Goal: Task Accomplishment & Management: Use online tool/utility

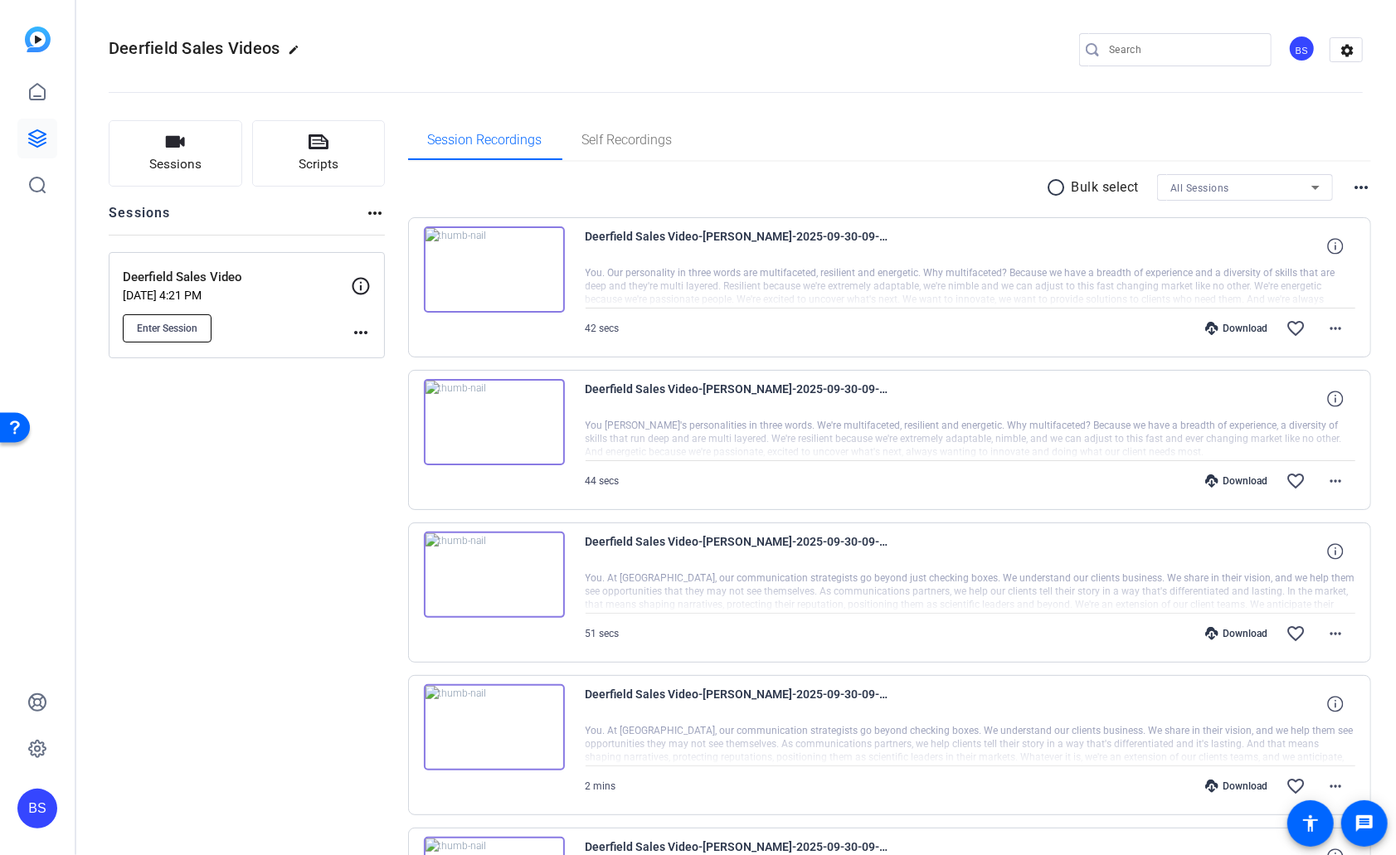
click at [178, 328] on span "Enter Session" at bounding box center [167, 328] width 61 height 13
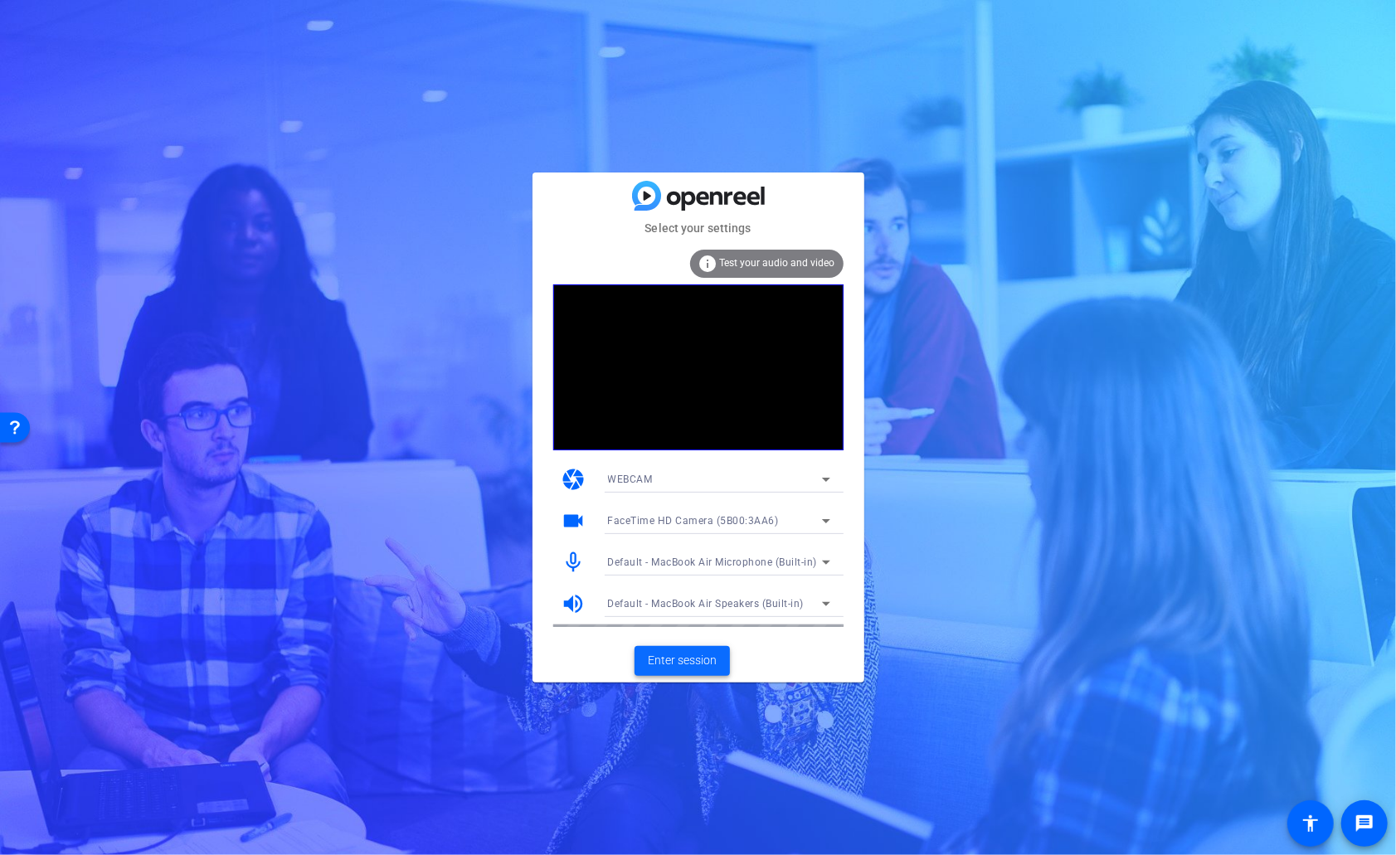
click at [689, 658] on span "Enter session" at bounding box center [682, 660] width 69 height 17
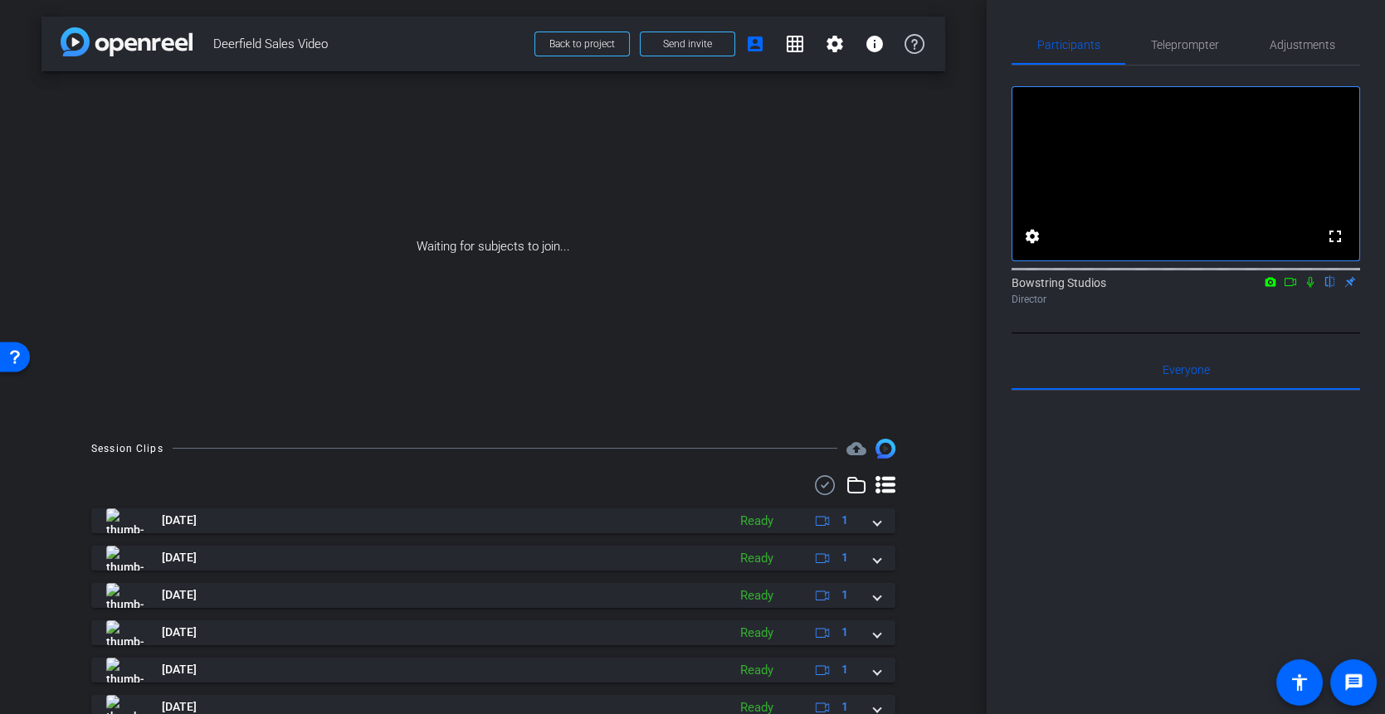
click at [1293, 288] on icon at bounding box center [1290, 282] width 13 height 12
click at [1308, 286] on icon at bounding box center [1309, 281] width 9 height 9
click at [1308, 288] on icon at bounding box center [1309, 282] width 13 height 12
drag, startPoint x: 1300, startPoint y: 302, endPoint x: 1300, endPoint y: 314, distance: 11.6
click at [1300, 290] on mat-icon at bounding box center [1310, 282] width 20 height 15
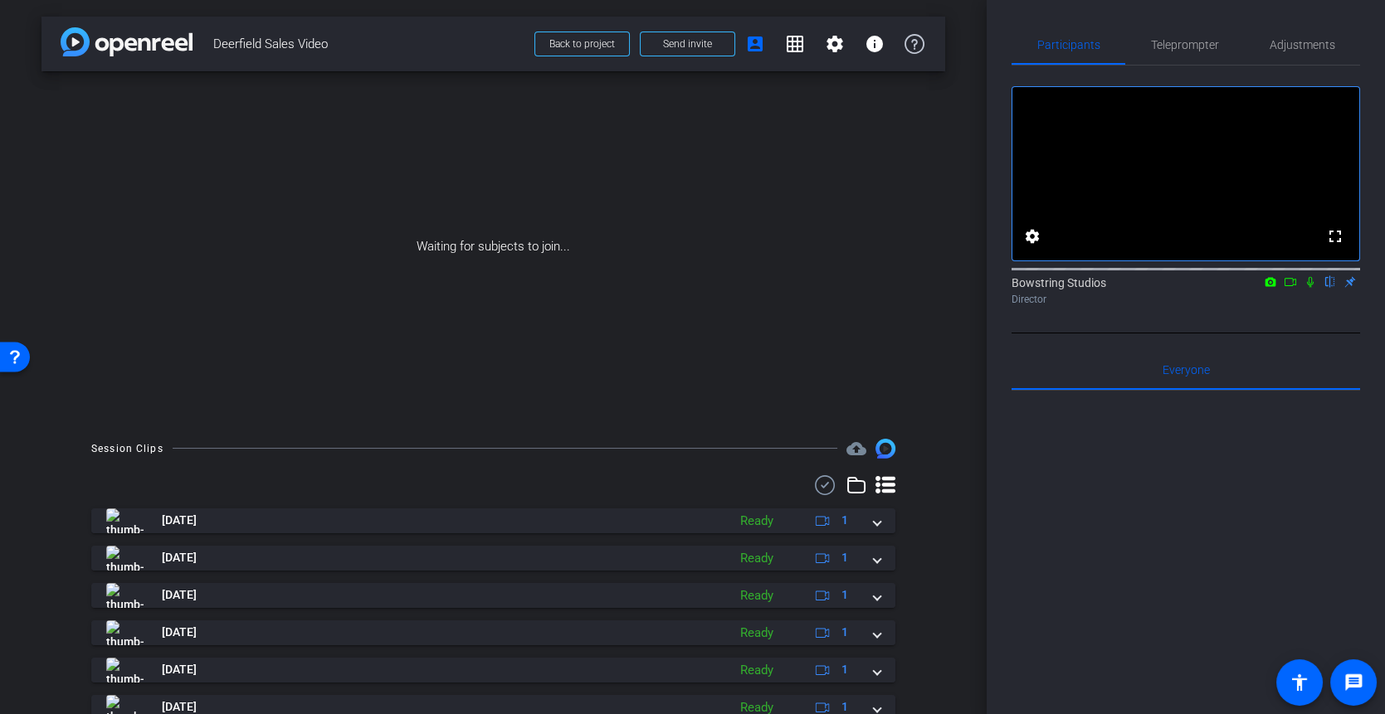
click at [1294, 286] on icon at bounding box center [1290, 282] width 12 height 8
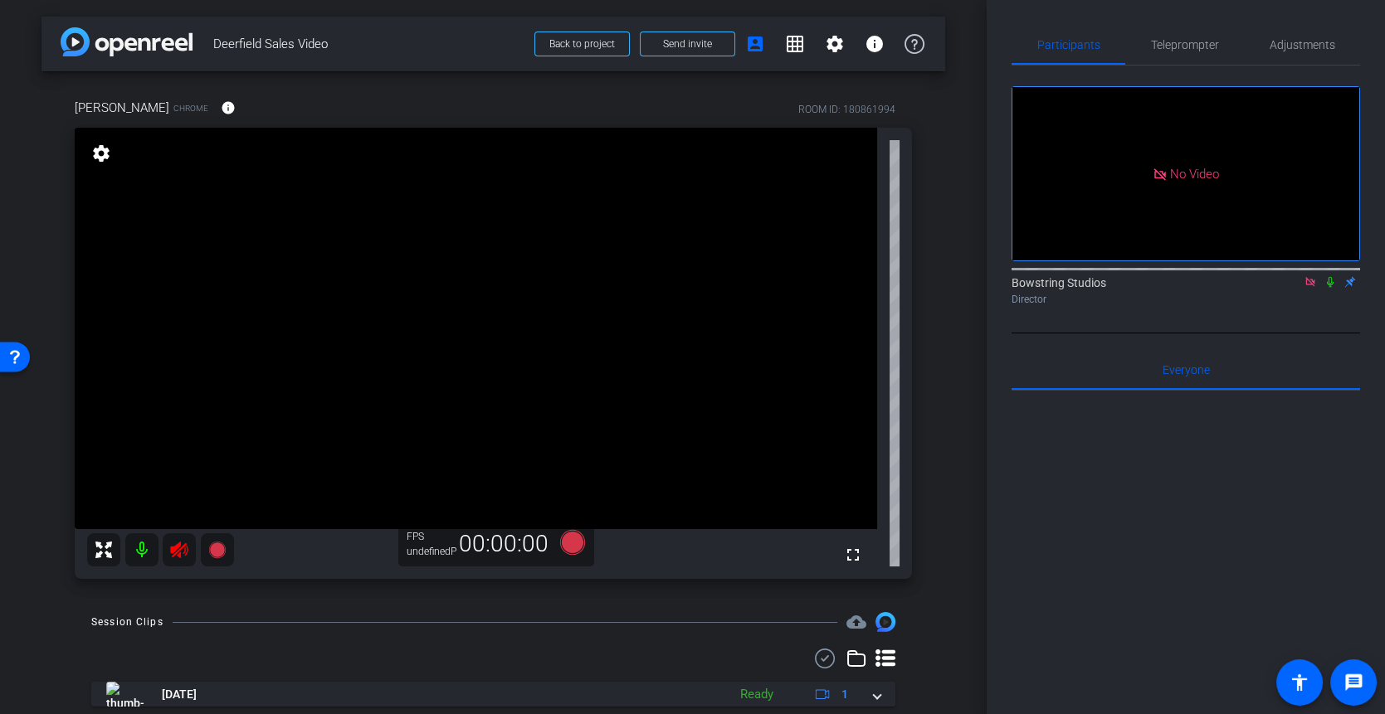
click at [1314, 288] on icon at bounding box center [1309, 282] width 13 height 12
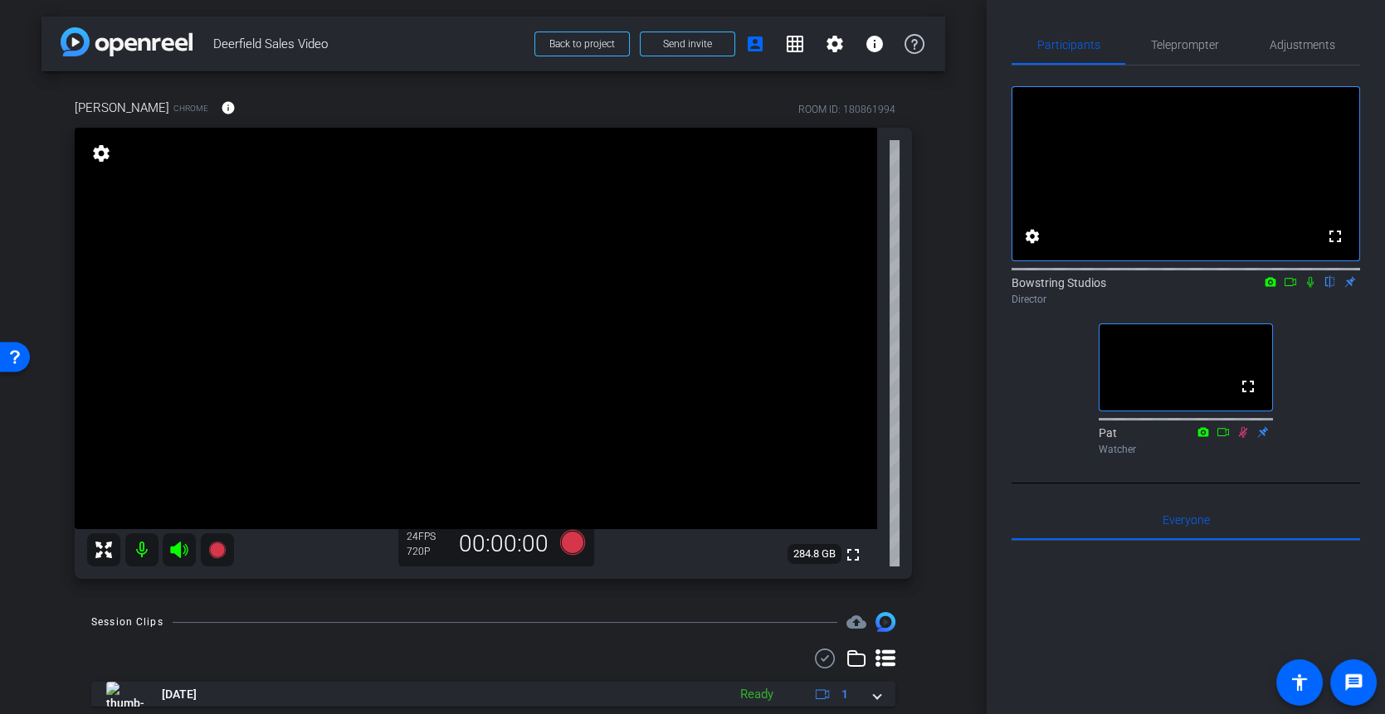
click at [1241, 438] on icon at bounding box center [1242, 432] width 13 height 12
click at [1244, 437] on icon at bounding box center [1243, 431] width 9 height 11
click at [1243, 437] on icon at bounding box center [1243, 431] width 9 height 11
click at [1244, 437] on icon at bounding box center [1243, 431] width 9 height 11
click at [1300, 41] on span "Adjustments" at bounding box center [1302, 45] width 66 height 12
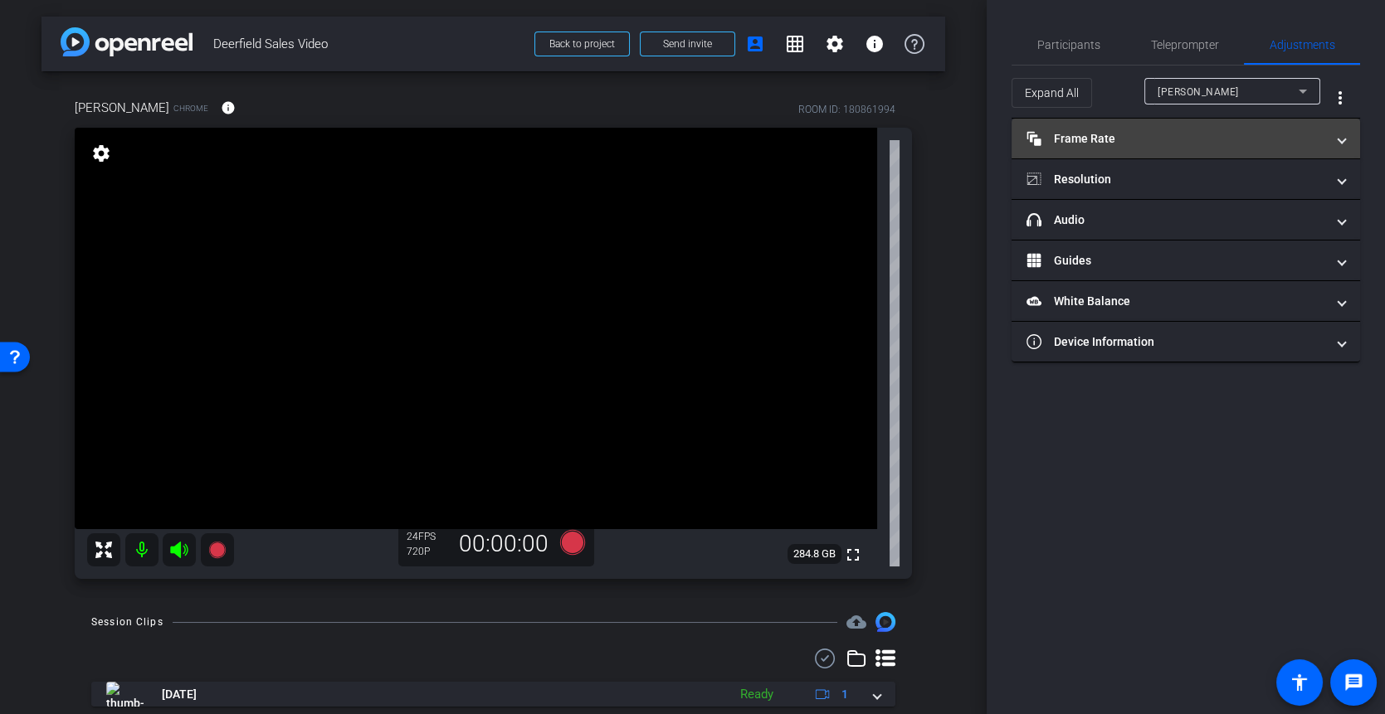
click at [1131, 144] on mat-panel-title "Frame Rate Frame Rate" at bounding box center [1175, 138] width 299 height 17
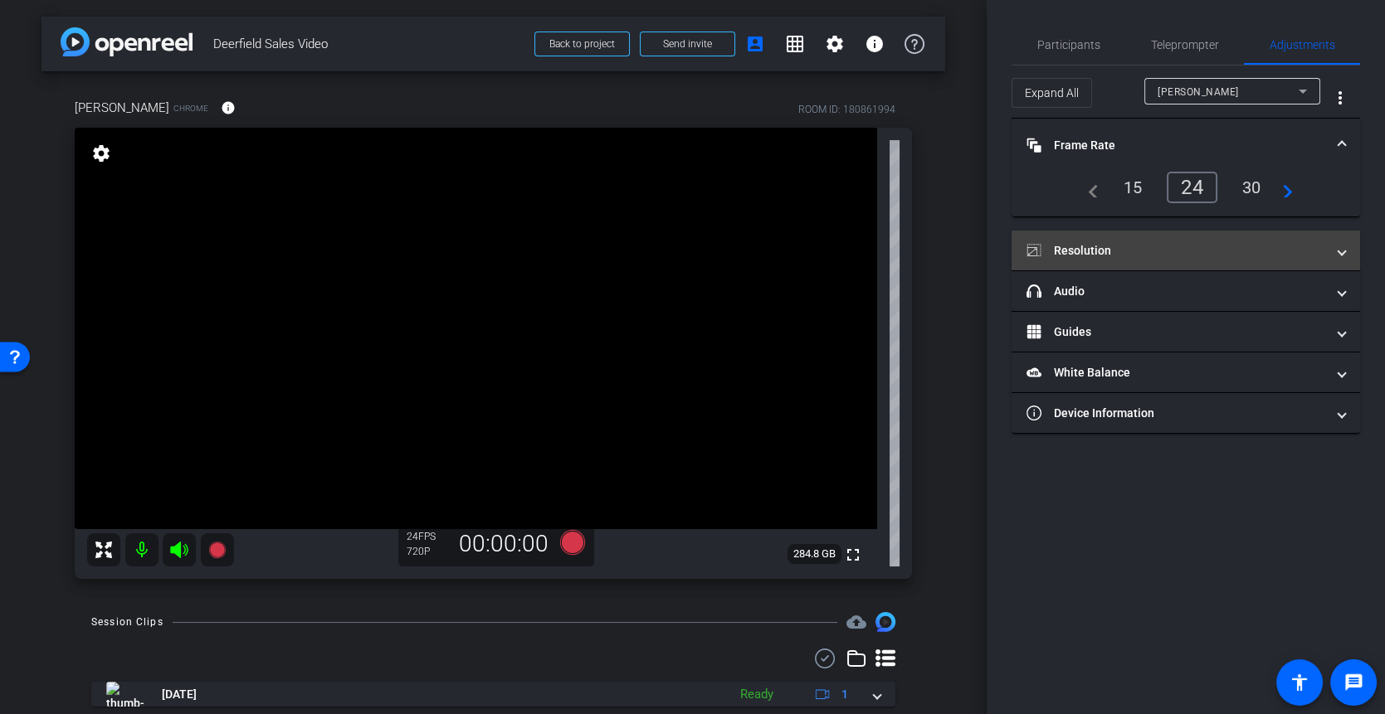
click at [1105, 248] on mat-panel-title "Resolution" at bounding box center [1175, 250] width 299 height 17
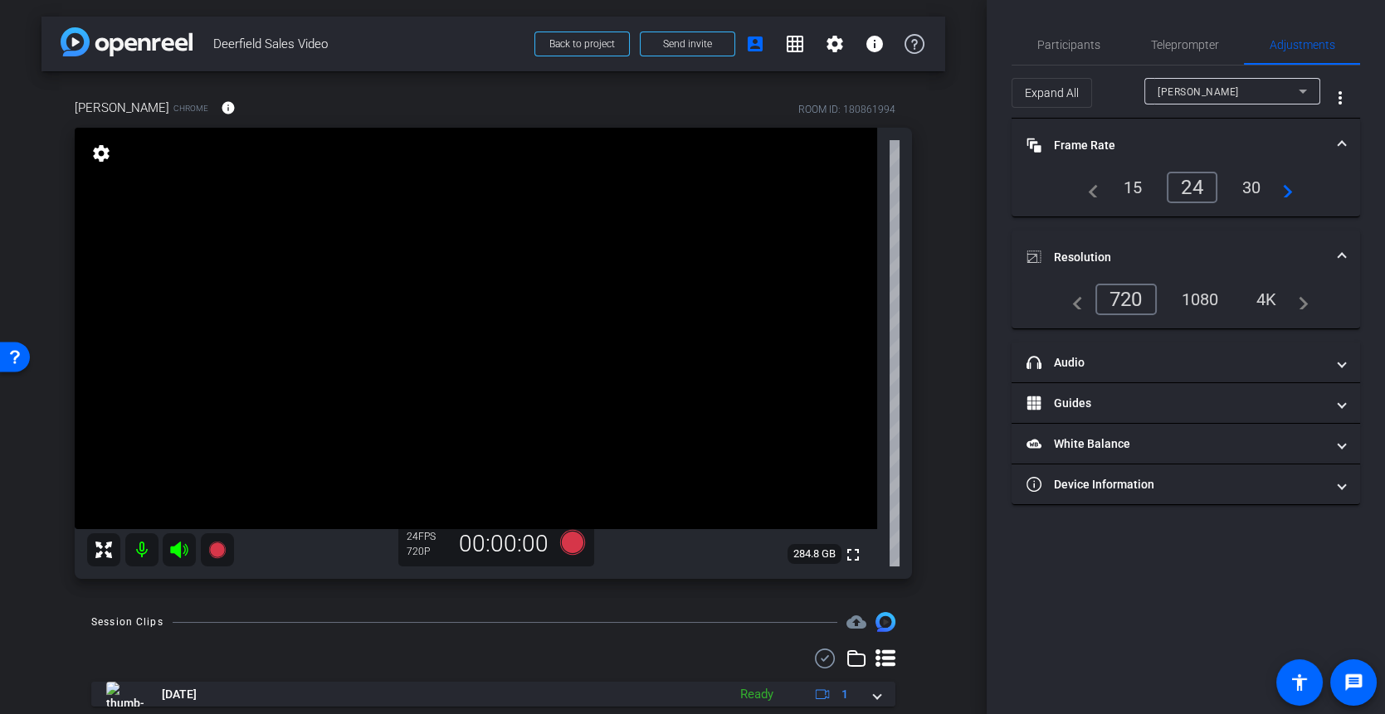
click at [1193, 301] on div "1080" at bounding box center [1200, 299] width 62 height 28
click at [1271, 298] on div "4K" at bounding box center [1268, 299] width 46 height 28
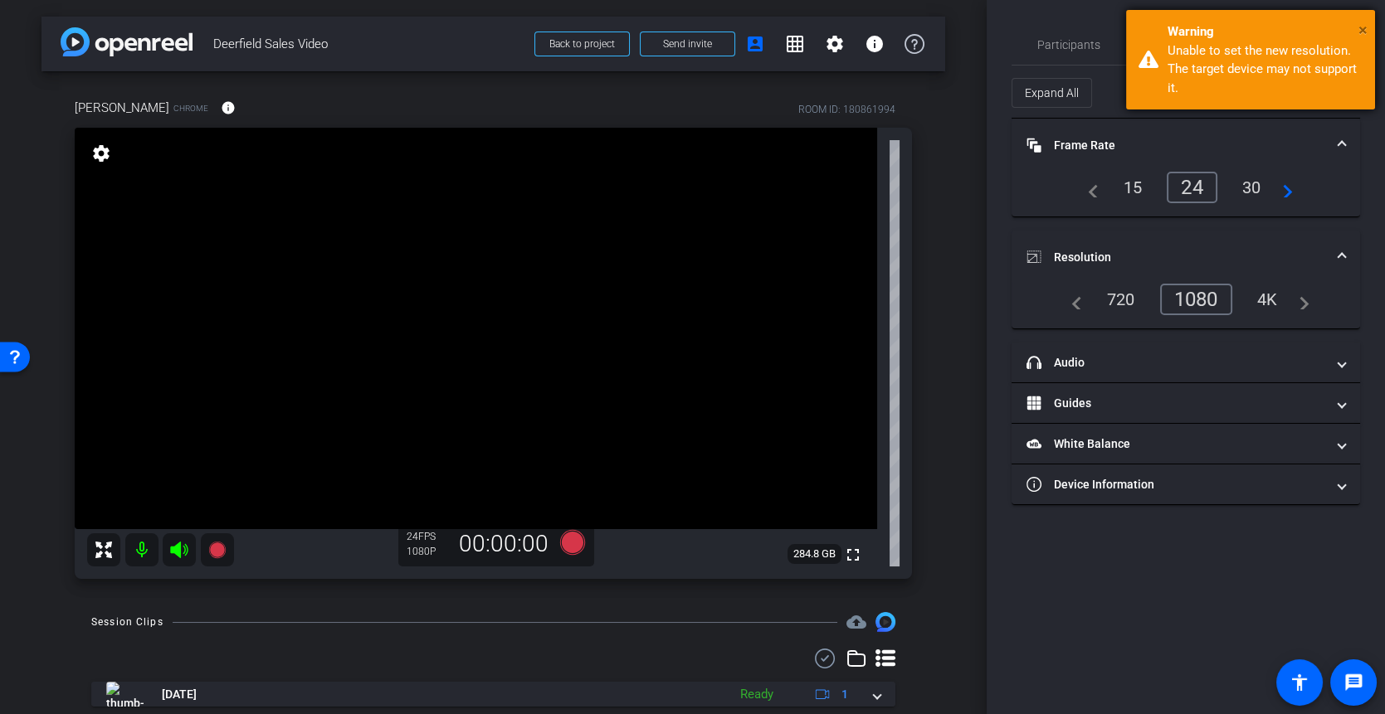
click at [1364, 30] on span "×" at bounding box center [1362, 30] width 9 height 20
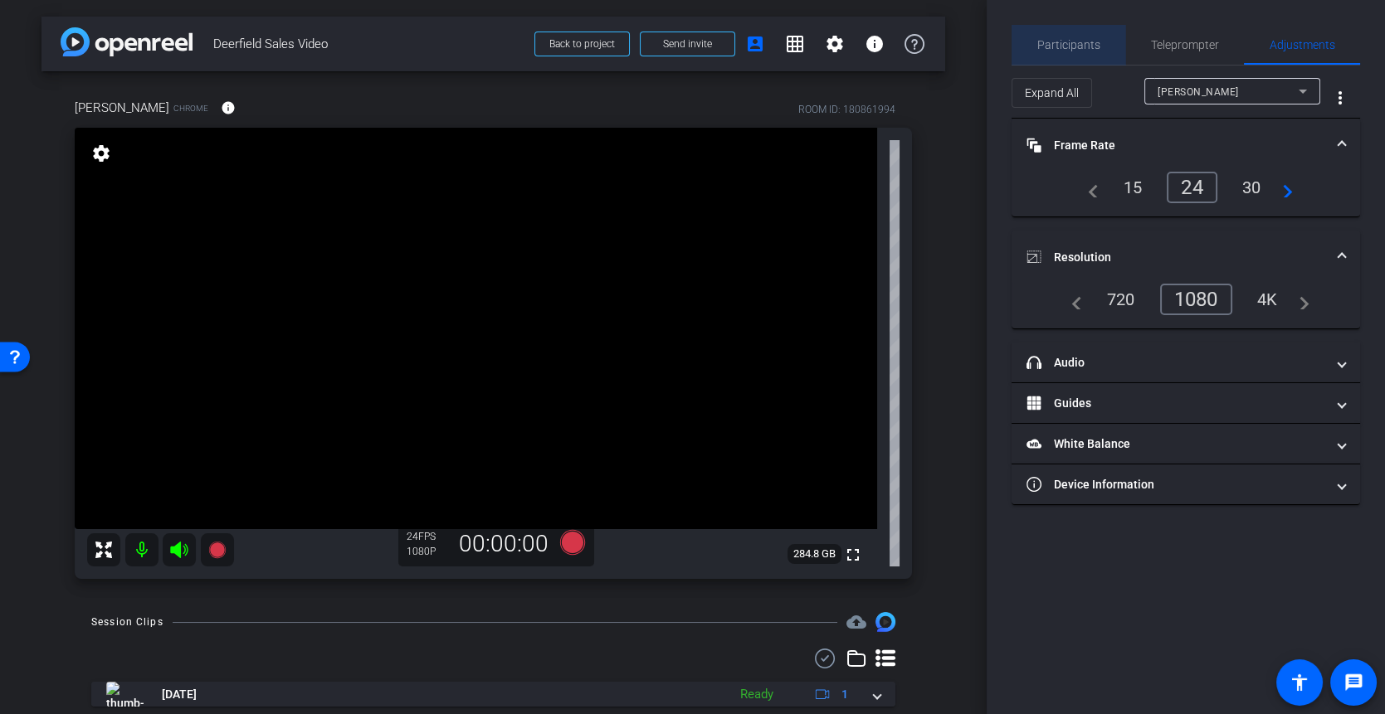
click at [1097, 51] on span "Participants" at bounding box center [1068, 45] width 63 height 12
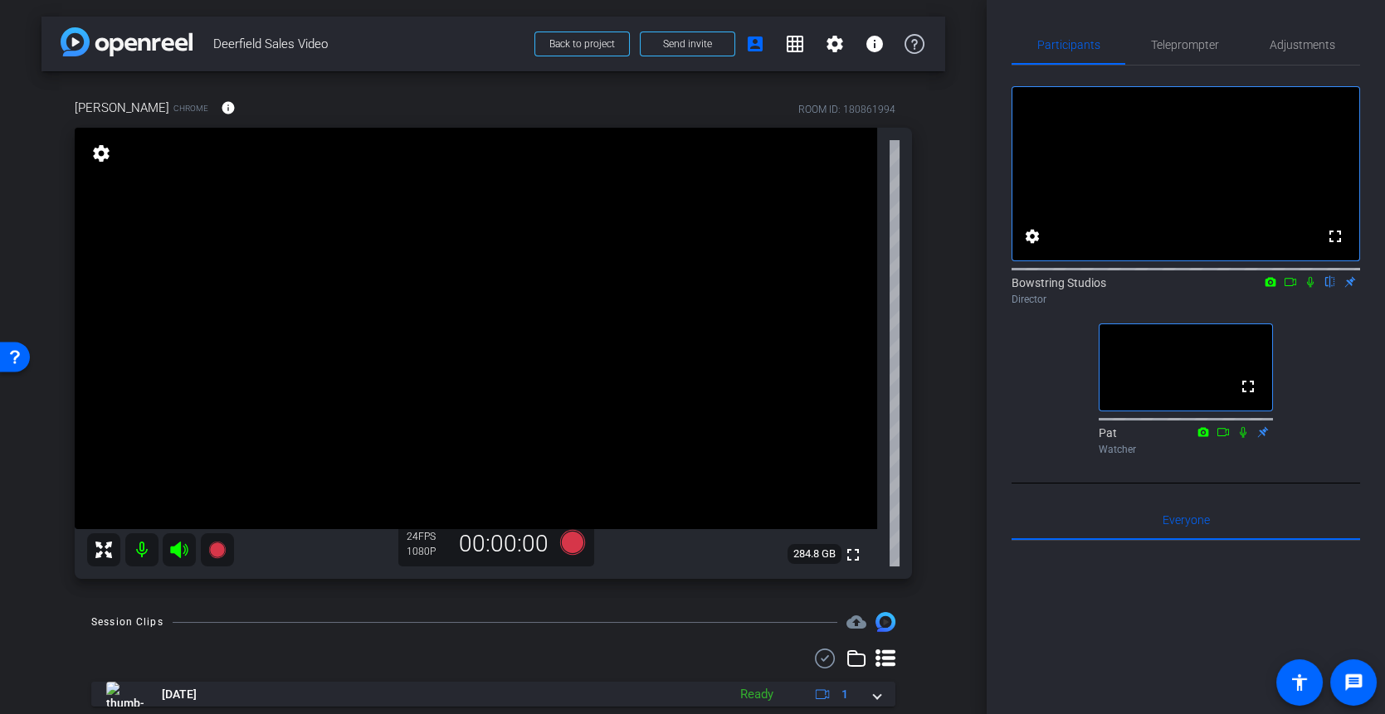
click at [470, 322] on video at bounding box center [476, 329] width 802 height 402
click at [1292, 286] on icon at bounding box center [1290, 282] width 12 height 8
click at [578, 542] on icon at bounding box center [571, 542] width 25 height 25
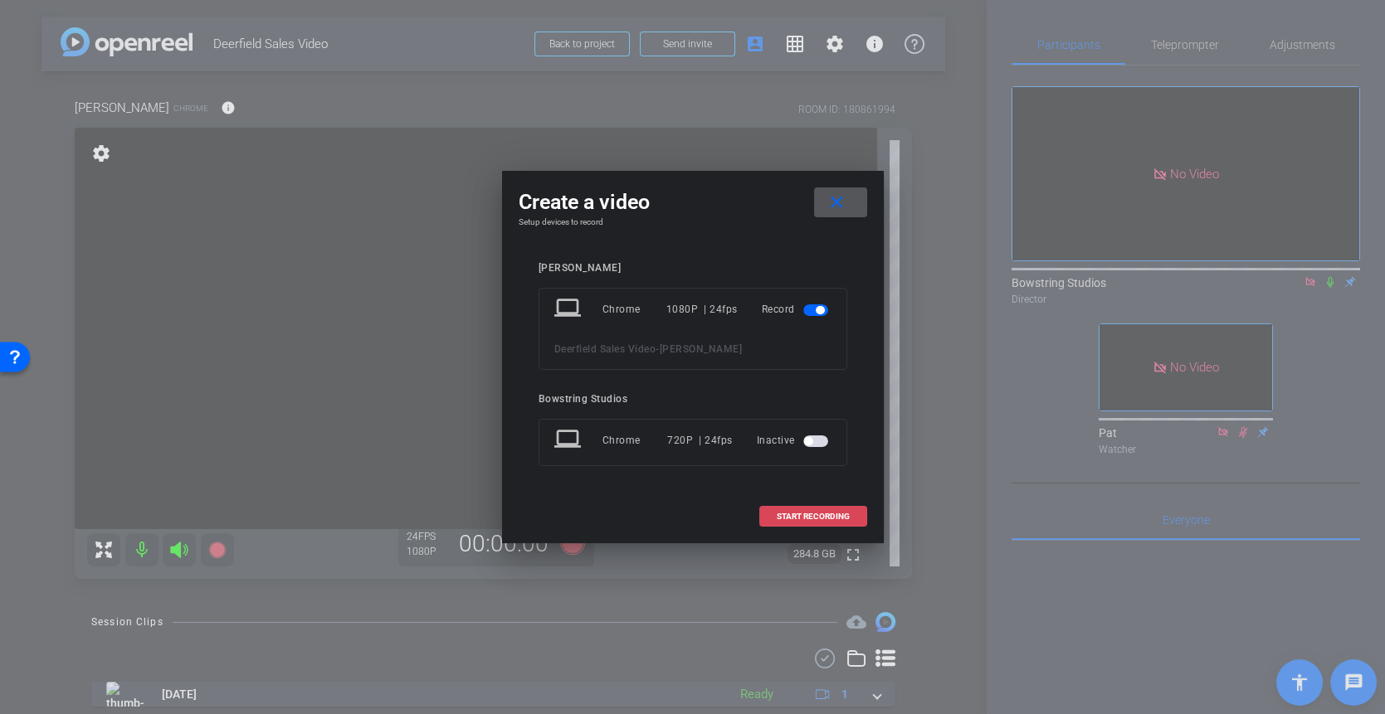
click at [801, 513] on span "START RECORDING" at bounding box center [813, 517] width 73 height 8
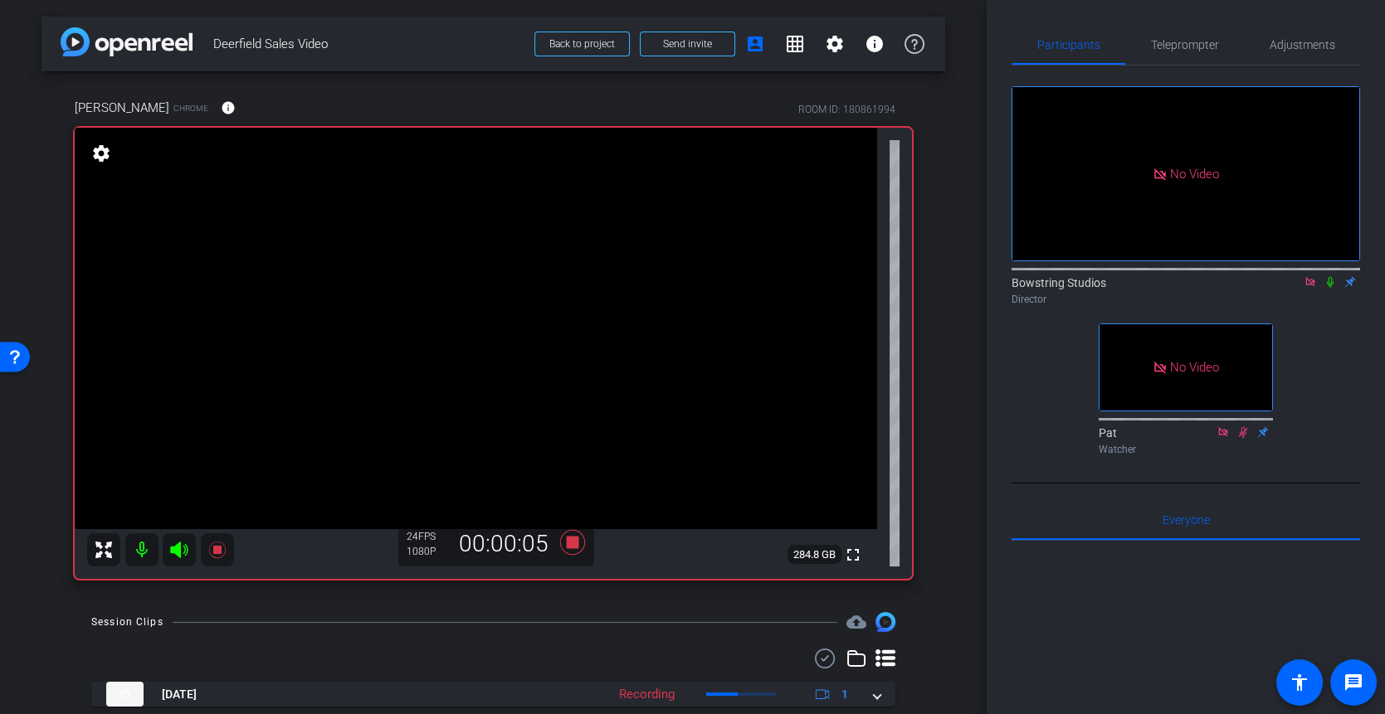
click at [1332, 288] on icon at bounding box center [1330, 282] width 7 height 11
click at [1305, 50] on span "Adjustments" at bounding box center [1302, 45] width 66 height 12
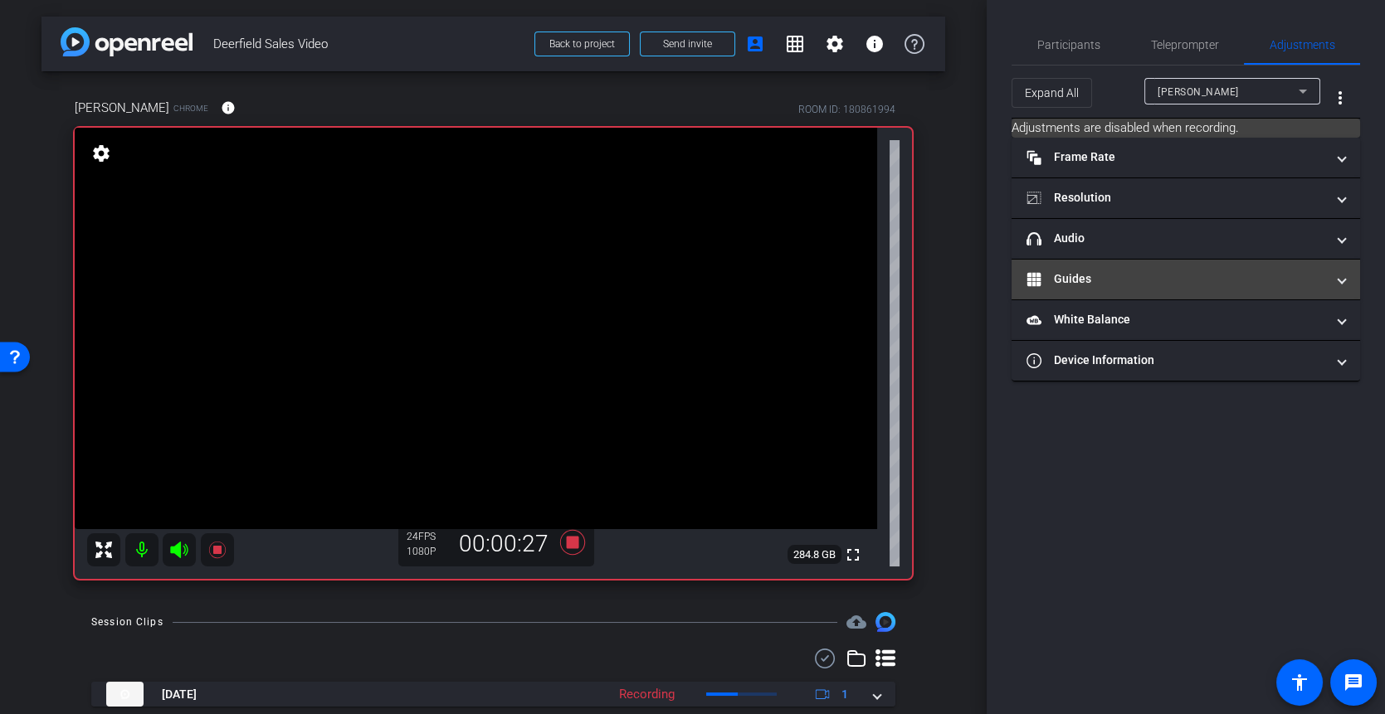
click at [1113, 282] on mat-panel-title "Guides" at bounding box center [1175, 278] width 299 height 17
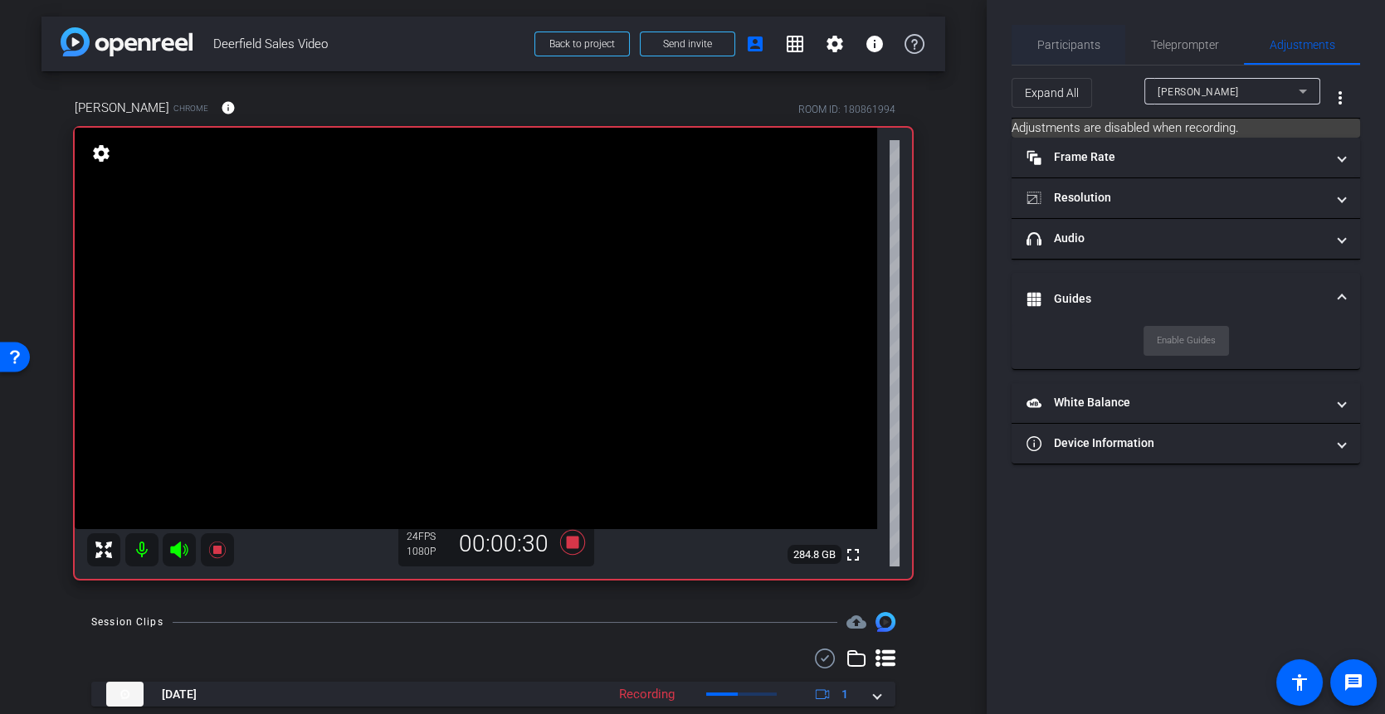
click at [1074, 41] on span "Participants" at bounding box center [1068, 45] width 63 height 12
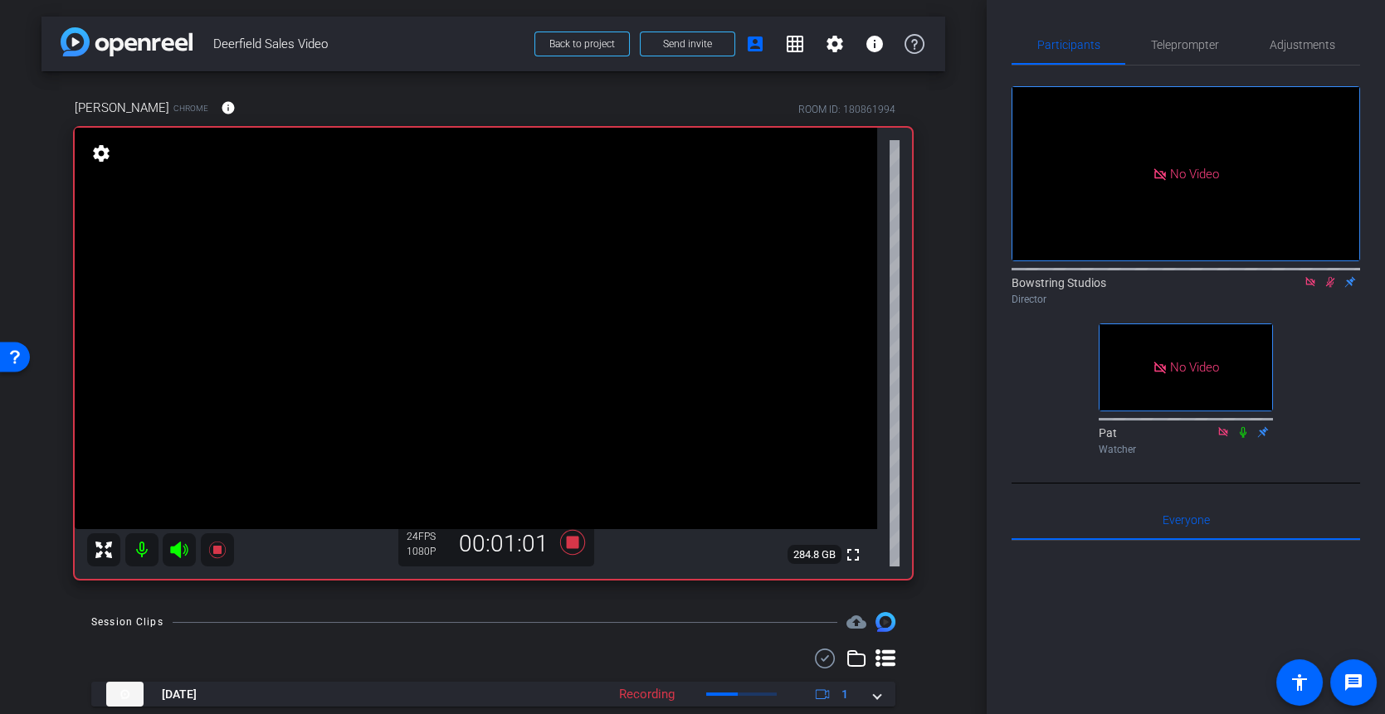
click at [1330, 275] on mat-icon at bounding box center [1330, 282] width 20 height 15
click at [1330, 276] on icon at bounding box center [1329, 282] width 13 height 12
click at [1331, 276] on icon at bounding box center [1329, 282] width 13 height 12
click at [572, 545] on icon at bounding box center [571, 542] width 25 height 25
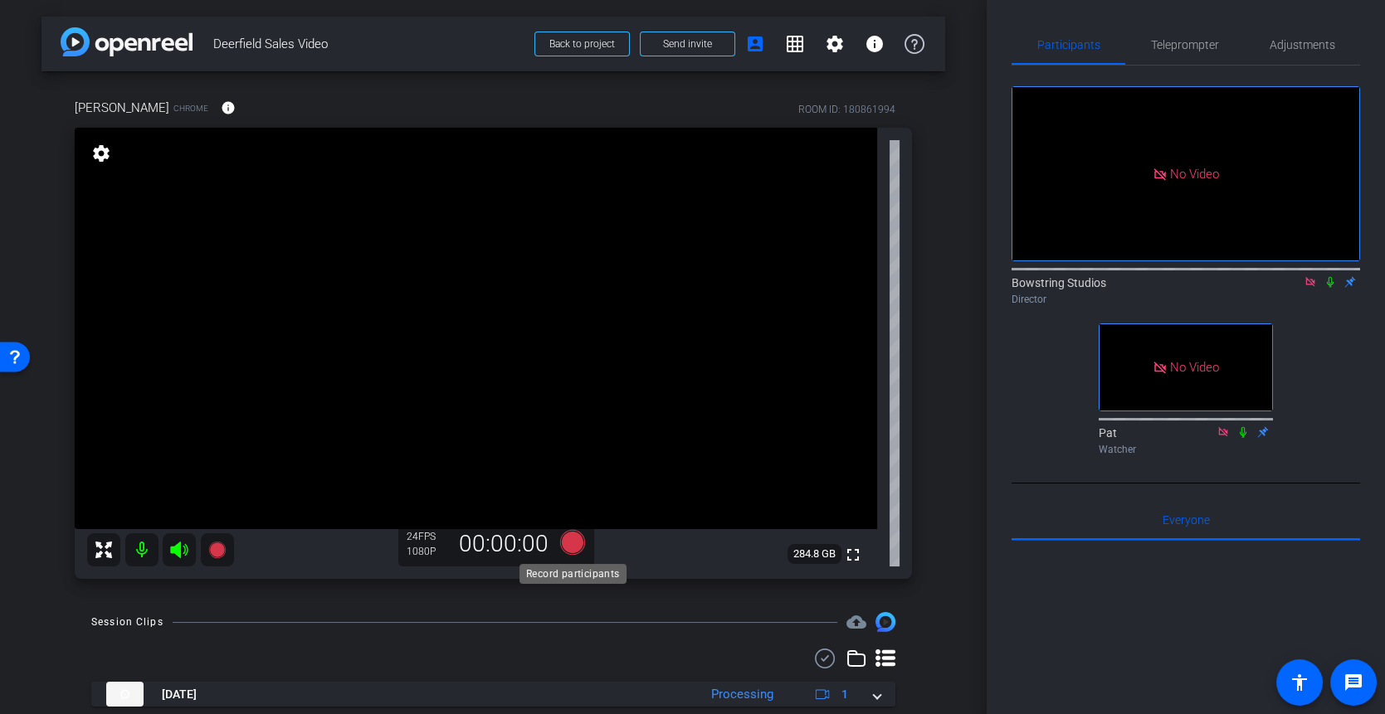
click at [573, 546] on icon at bounding box center [571, 542] width 25 height 25
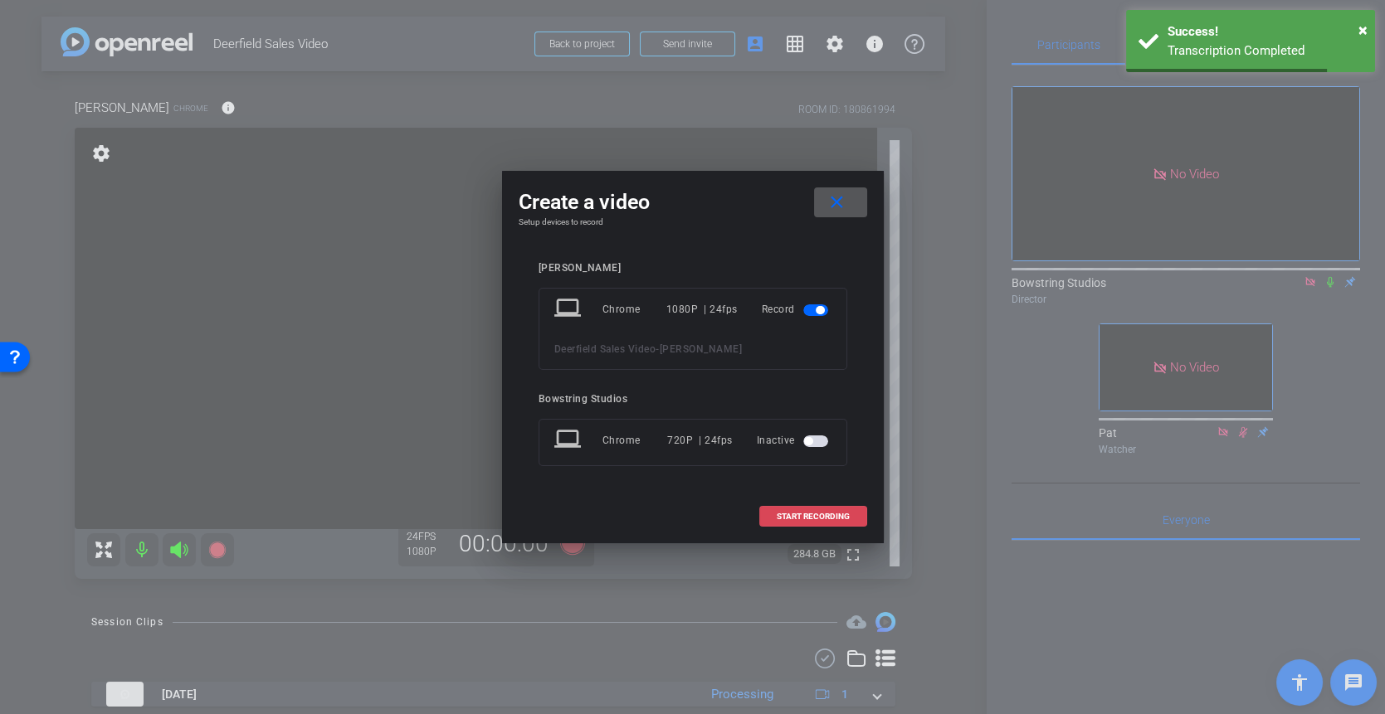
click at [803, 514] on span "START RECORDING" at bounding box center [813, 517] width 73 height 8
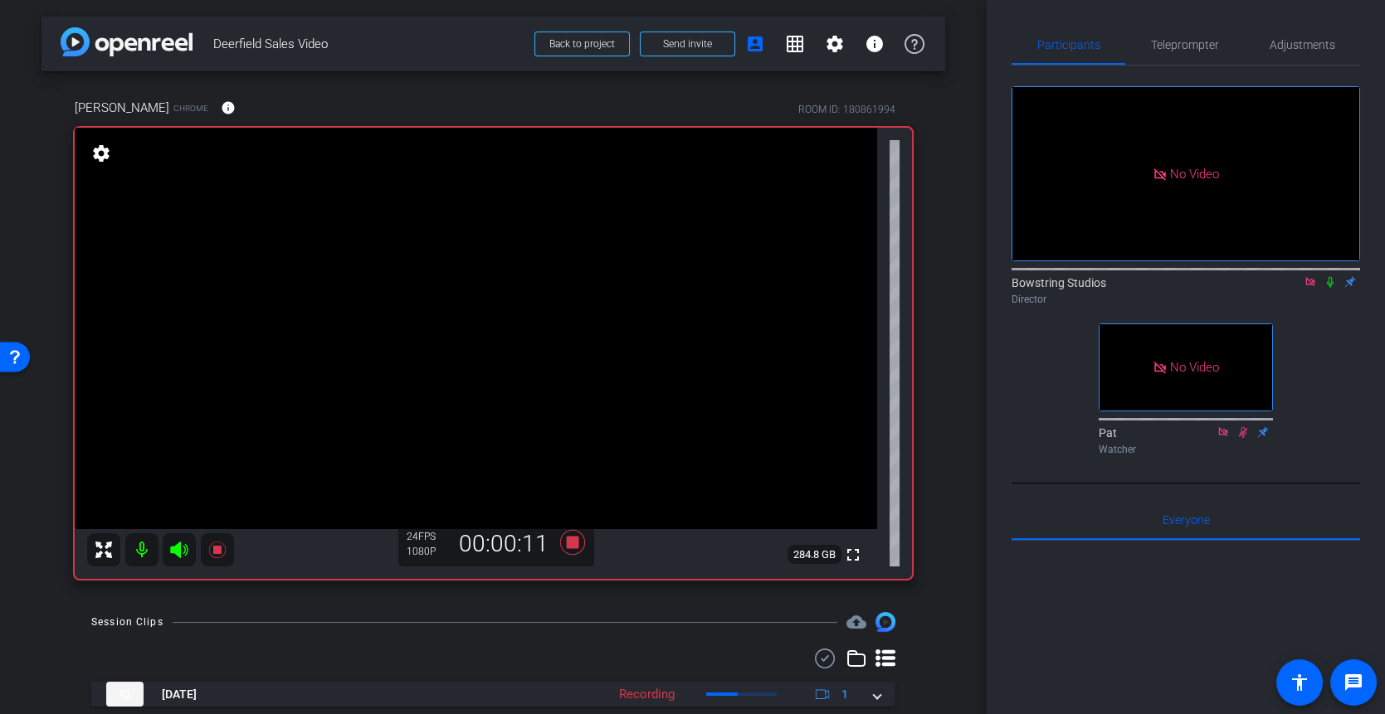
click at [1332, 276] on icon at bounding box center [1329, 282] width 13 height 12
click at [1327, 277] on icon at bounding box center [1330, 282] width 9 height 11
click at [1328, 277] on icon at bounding box center [1330, 282] width 7 height 11
click at [1333, 276] on icon at bounding box center [1329, 282] width 13 height 12
click at [1328, 277] on icon at bounding box center [1330, 282] width 7 height 11
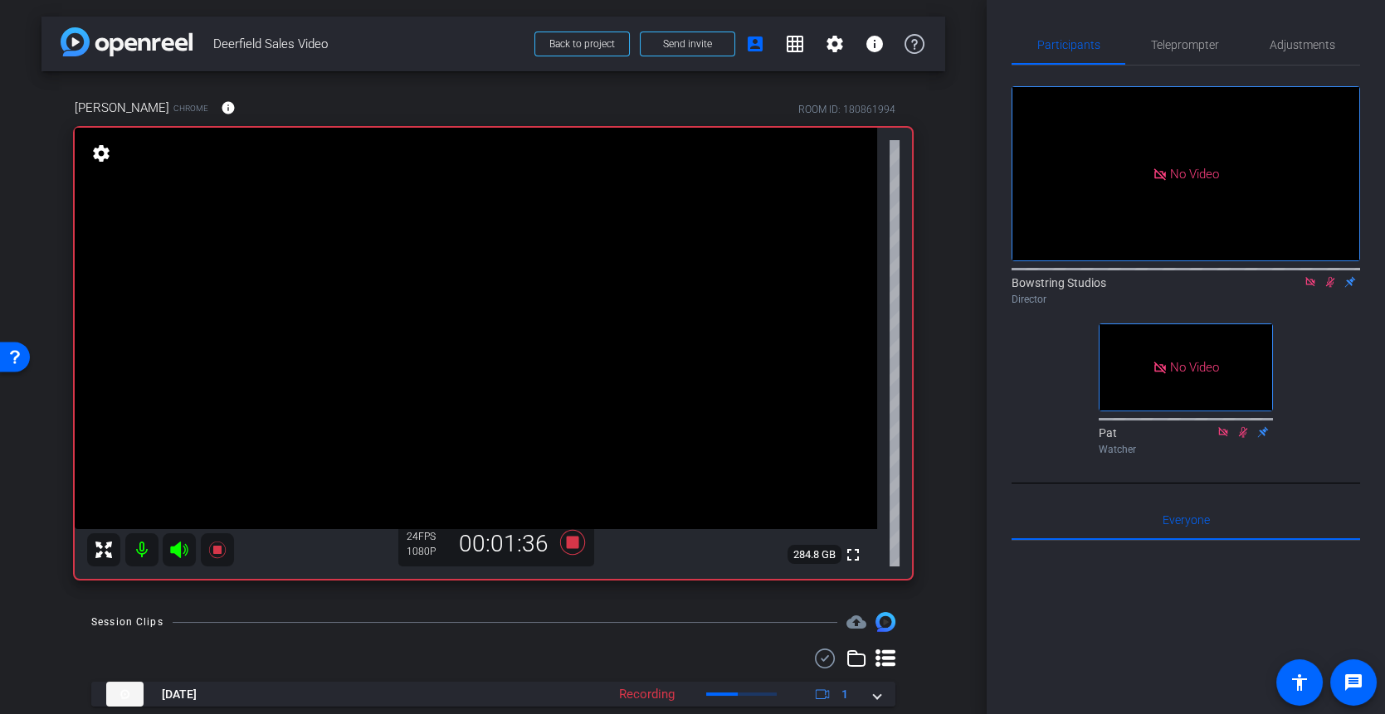
click at [1333, 276] on icon at bounding box center [1329, 282] width 13 height 12
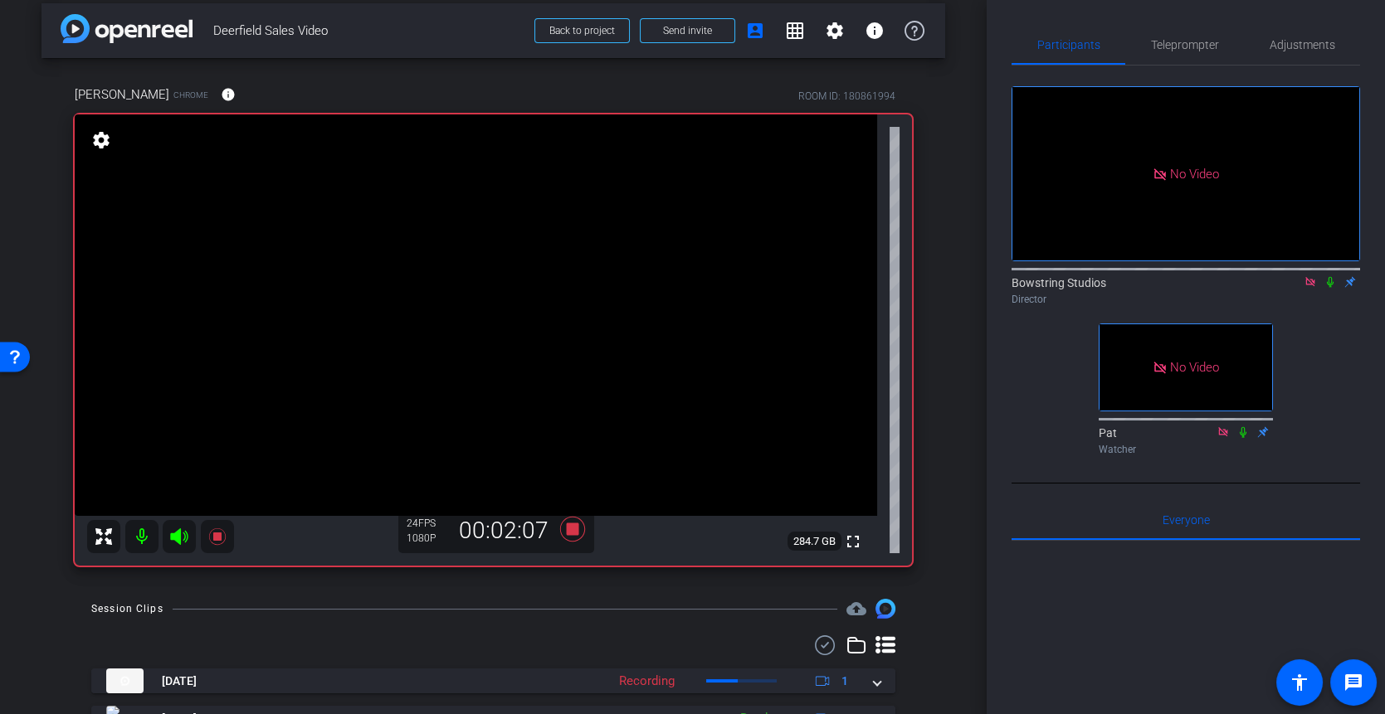
scroll to position [6, 0]
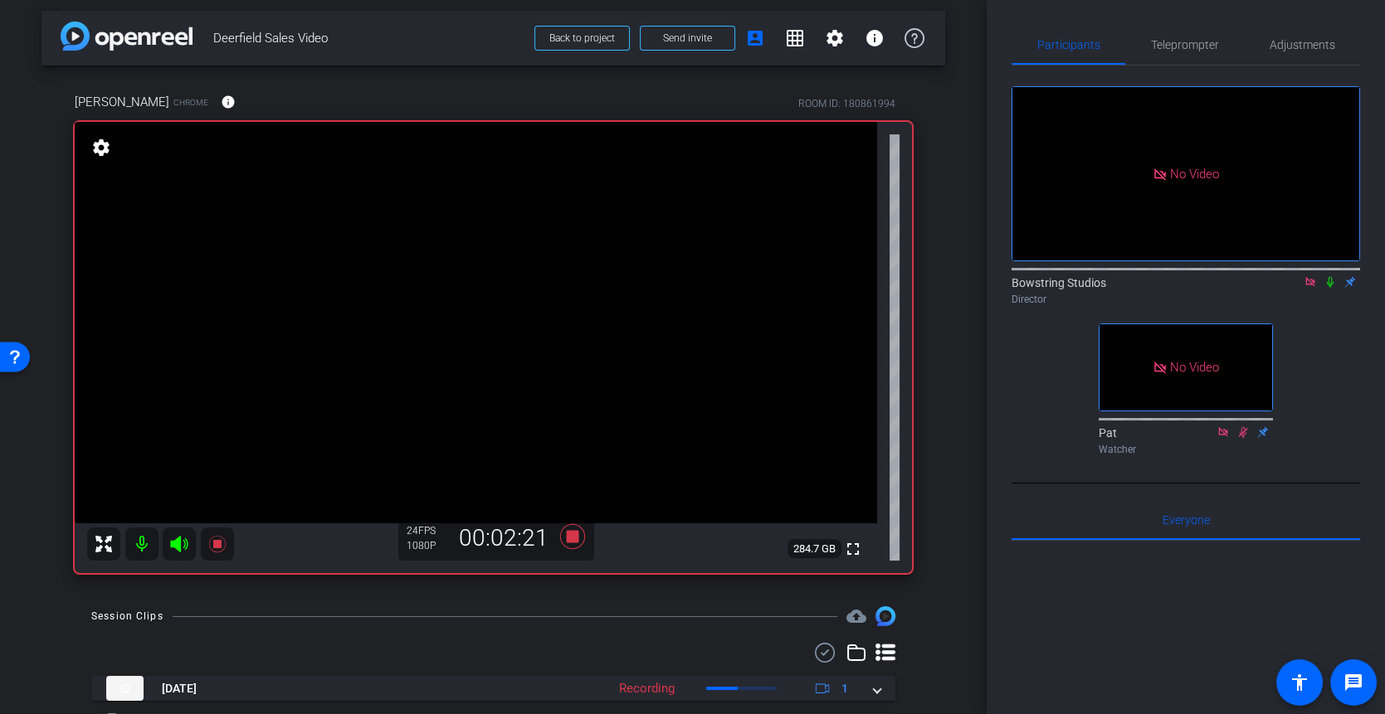
click at [1328, 277] on icon at bounding box center [1330, 282] width 7 height 11
click at [1327, 276] on icon at bounding box center [1329, 282] width 13 height 12
click at [569, 537] on icon at bounding box center [571, 536] width 25 height 25
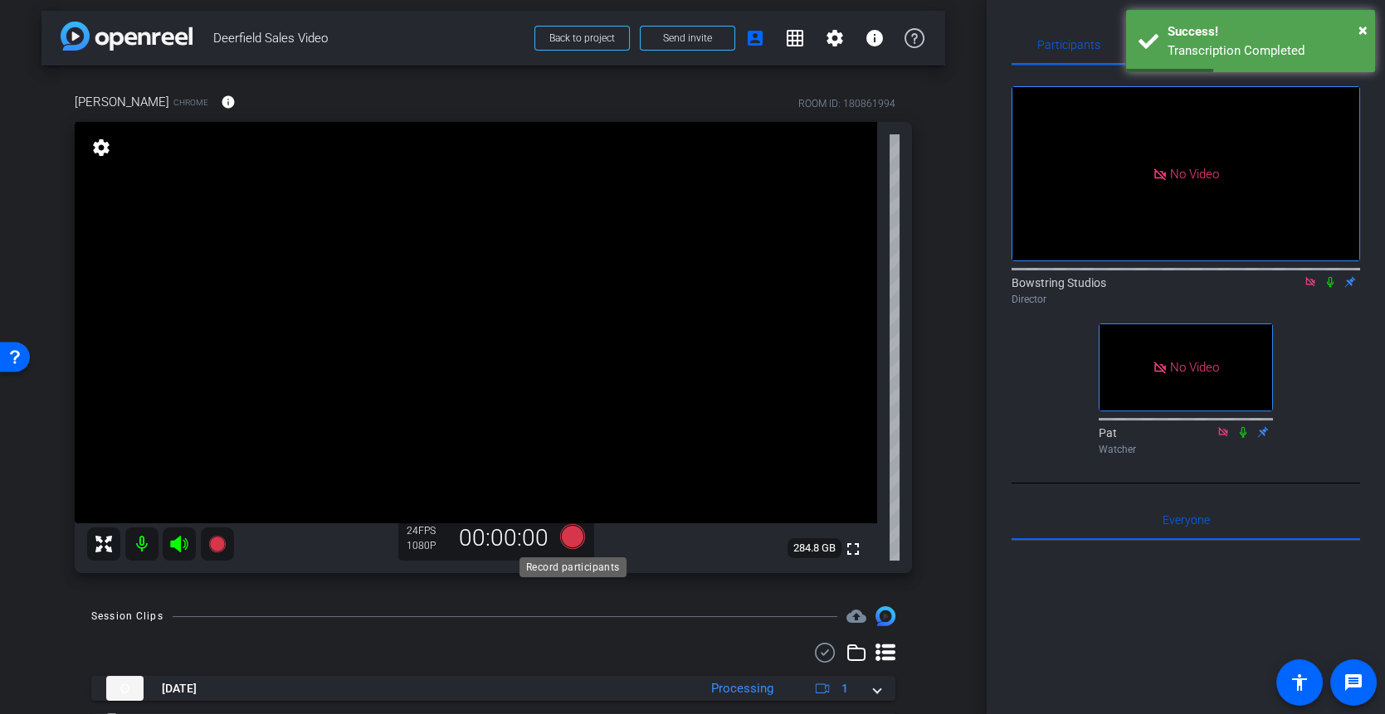
click at [572, 536] on icon at bounding box center [571, 536] width 25 height 25
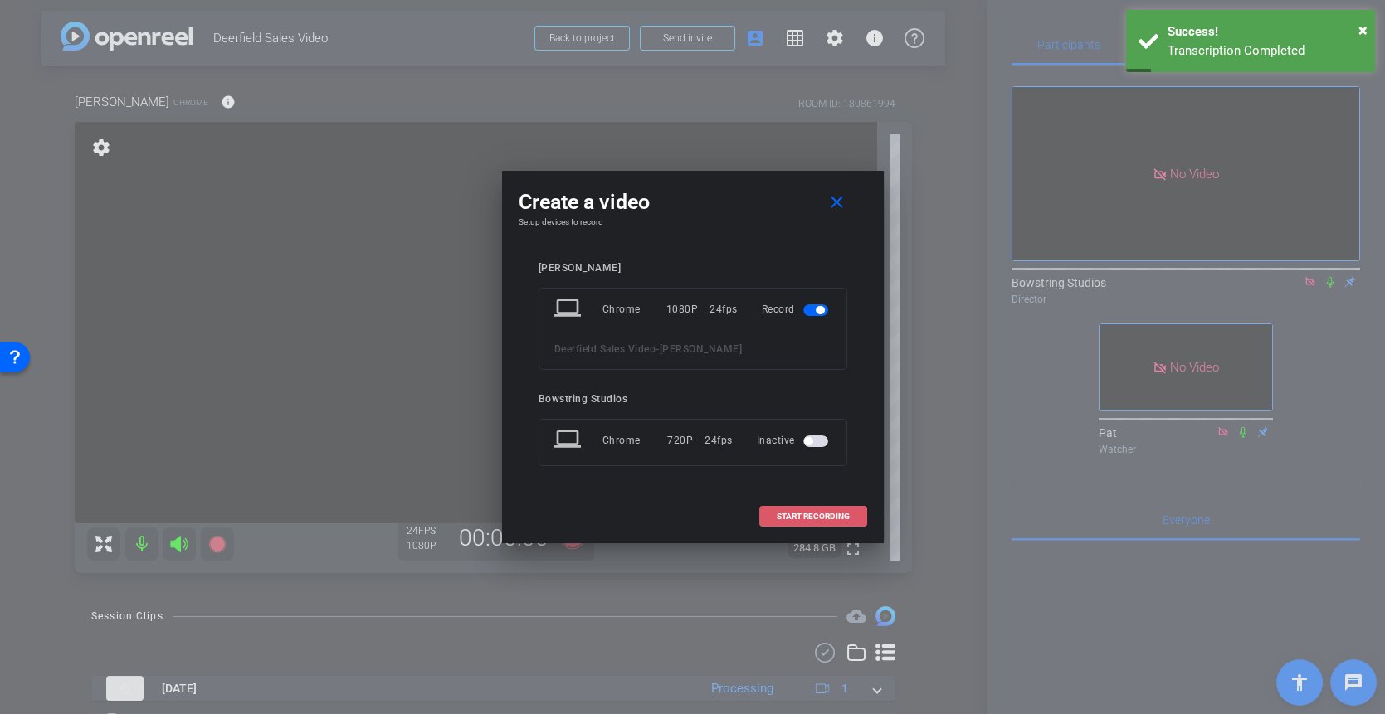
click at [801, 506] on span at bounding box center [813, 517] width 106 height 40
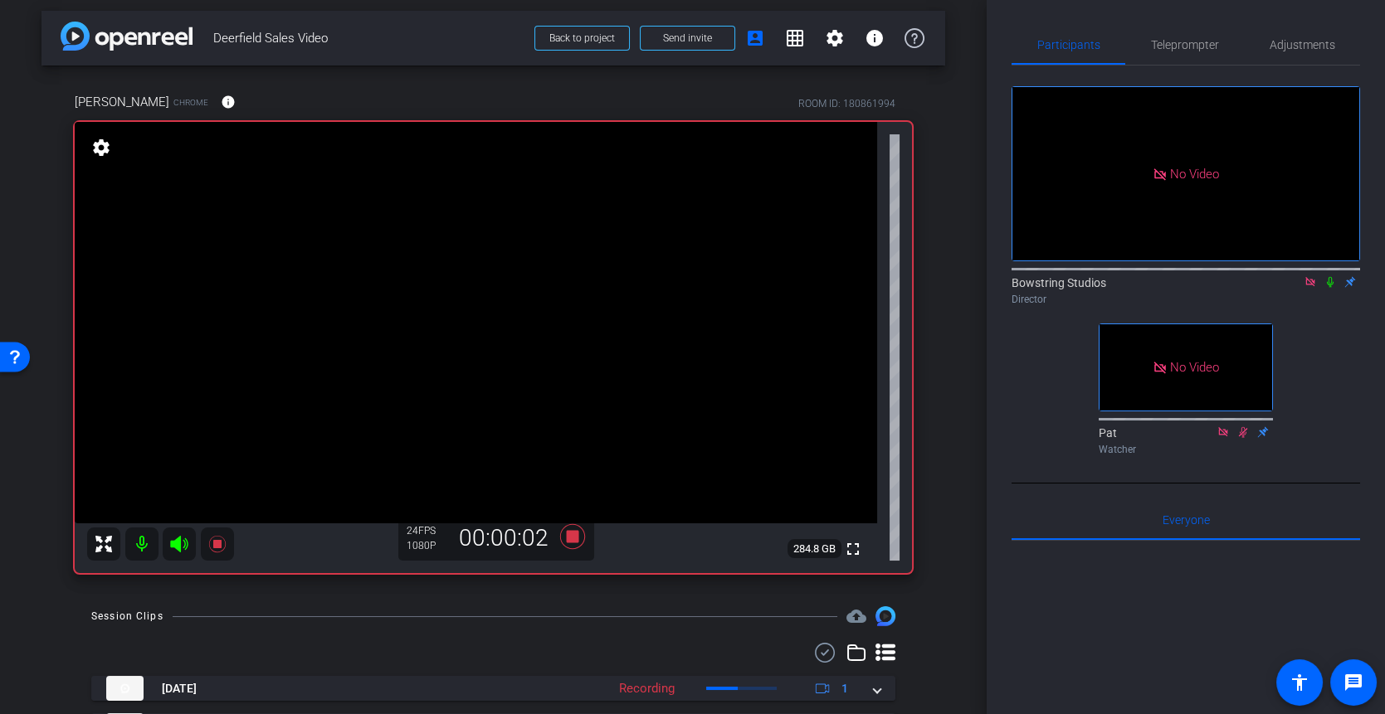
click at [1328, 277] on icon at bounding box center [1330, 282] width 7 height 11
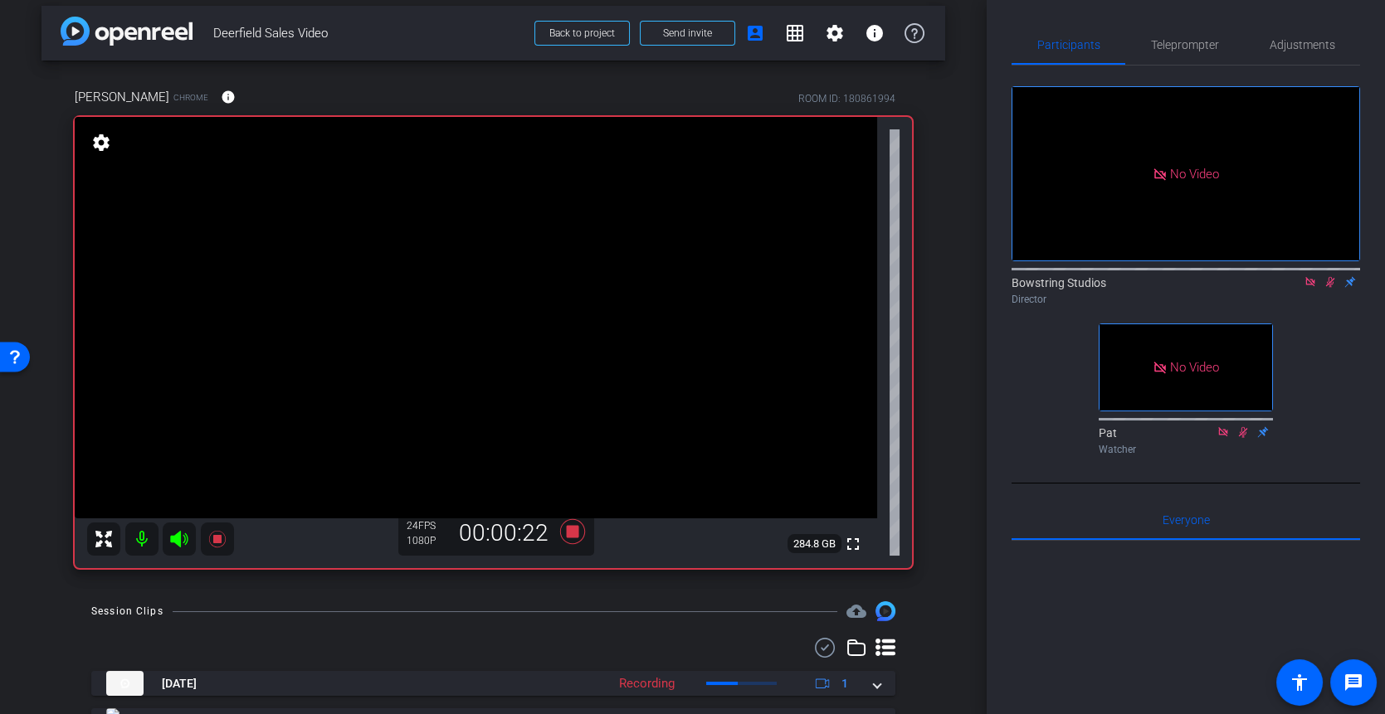
scroll to position [0, 0]
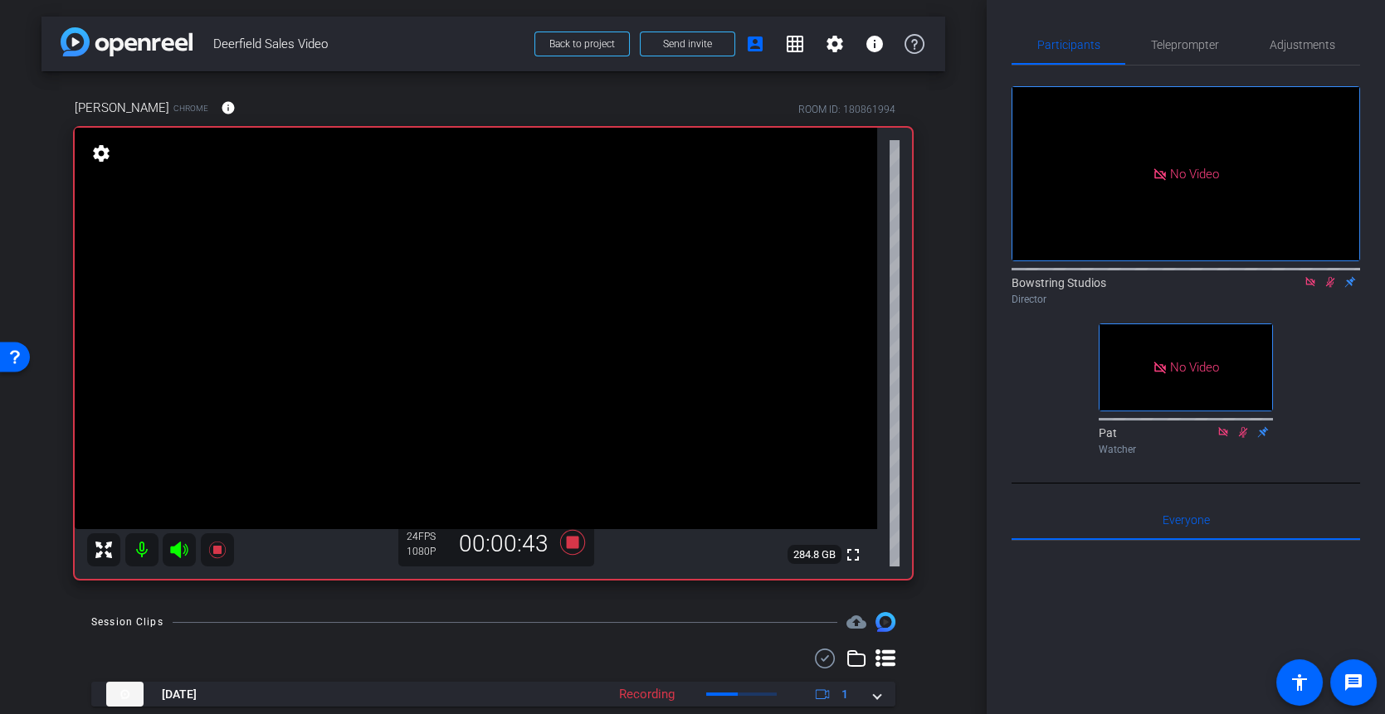
click at [1328, 277] on icon at bounding box center [1330, 282] width 9 height 11
click at [1331, 277] on icon at bounding box center [1330, 282] width 7 height 11
click at [575, 543] on icon at bounding box center [571, 542] width 25 height 25
click at [1326, 276] on icon at bounding box center [1329, 282] width 13 height 12
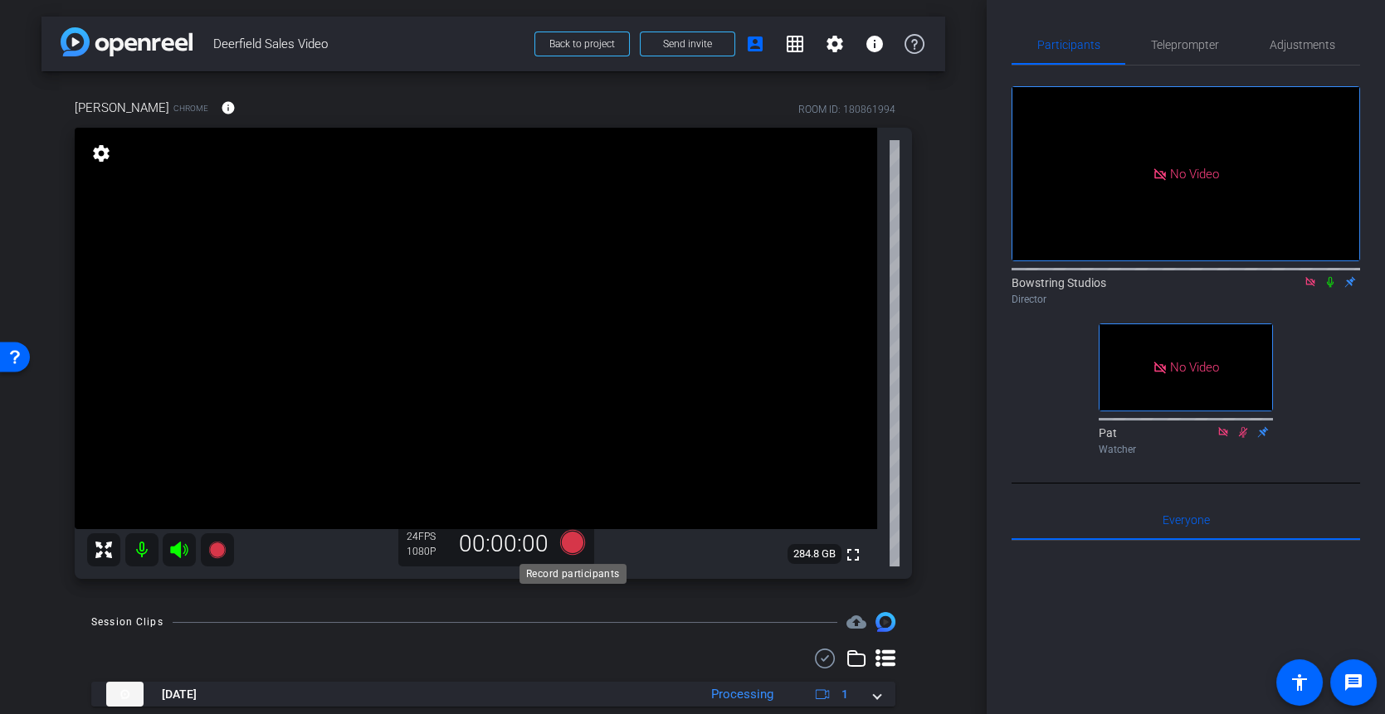
click at [576, 544] on icon at bounding box center [571, 542] width 25 height 25
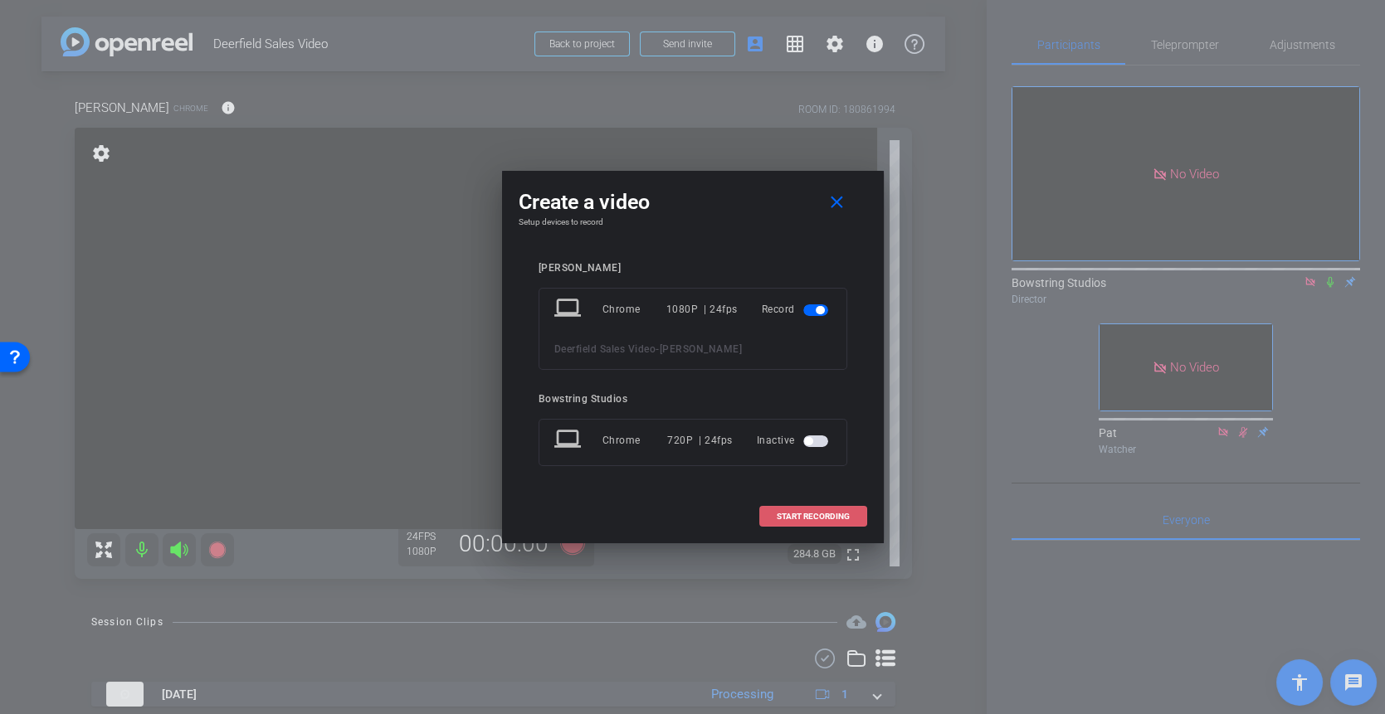
click at [801, 516] on span "START RECORDING" at bounding box center [813, 517] width 73 height 8
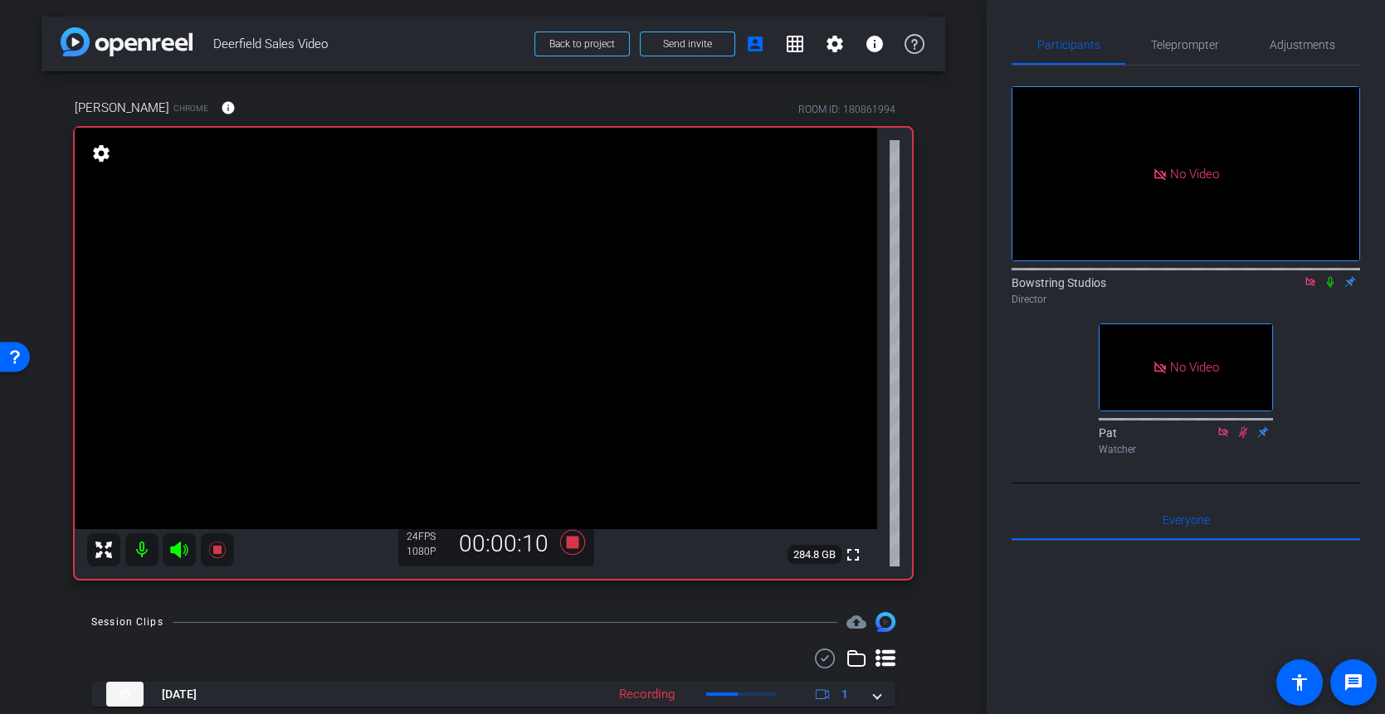
click at [1332, 276] on icon at bounding box center [1329, 282] width 13 height 12
click at [1328, 276] on icon at bounding box center [1329, 282] width 13 height 12
click at [1329, 276] on icon at bounding box center [1329, 282] width 13 height 12
click at [571, 541] on icon at bounding box center [571, 542] width 25 height 25
click at [1330, 276] on icon at bounding box center [1329, 282] width 13 height 12
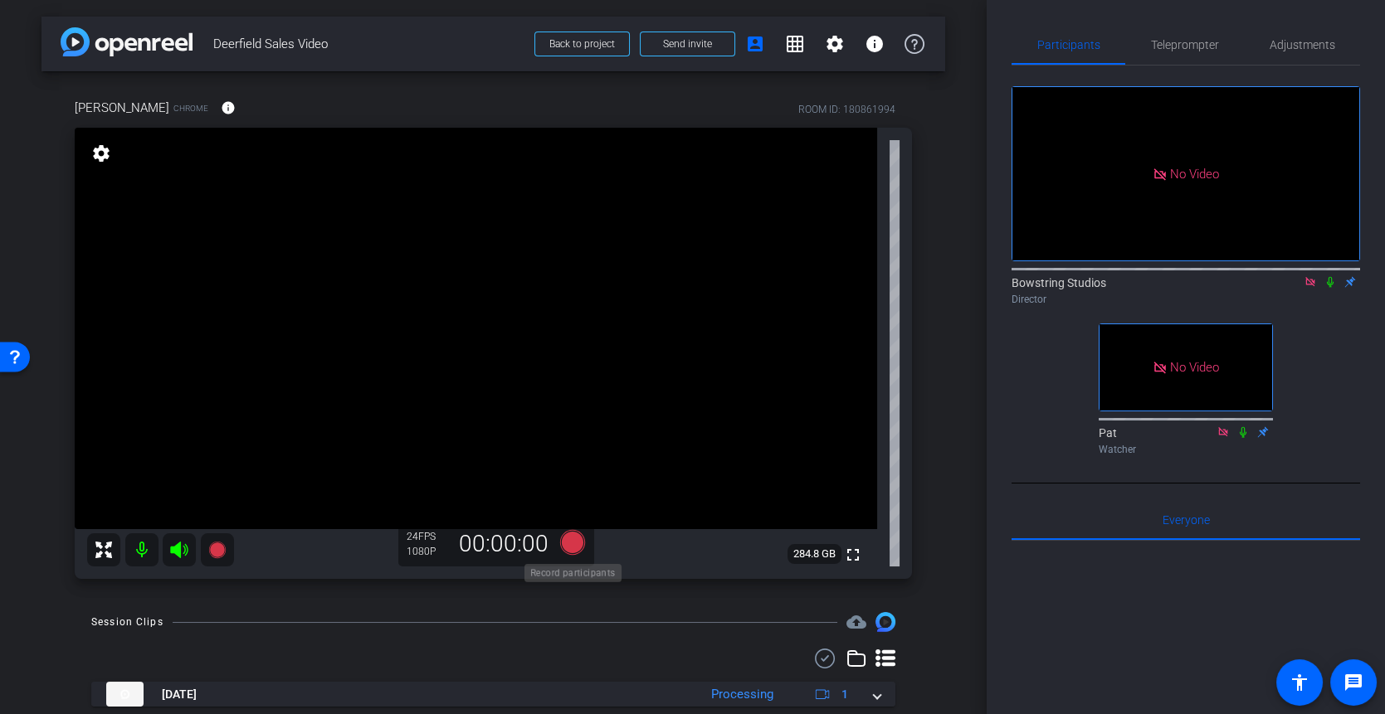
click at [570, 543] on icon at bounding box center [571, 542] width 25 height 25
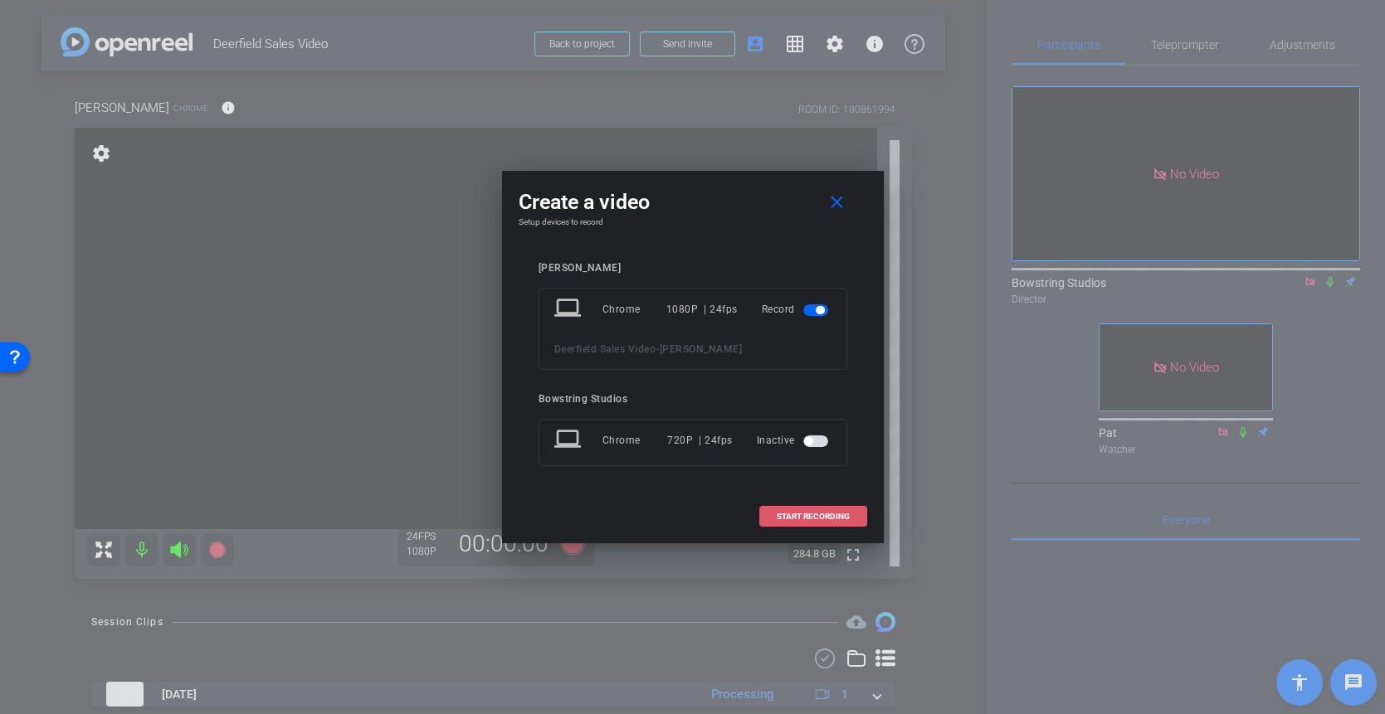
click at [804, 516] on span "START RECORDING" at bounding box center [813, 517] width 73 height 8
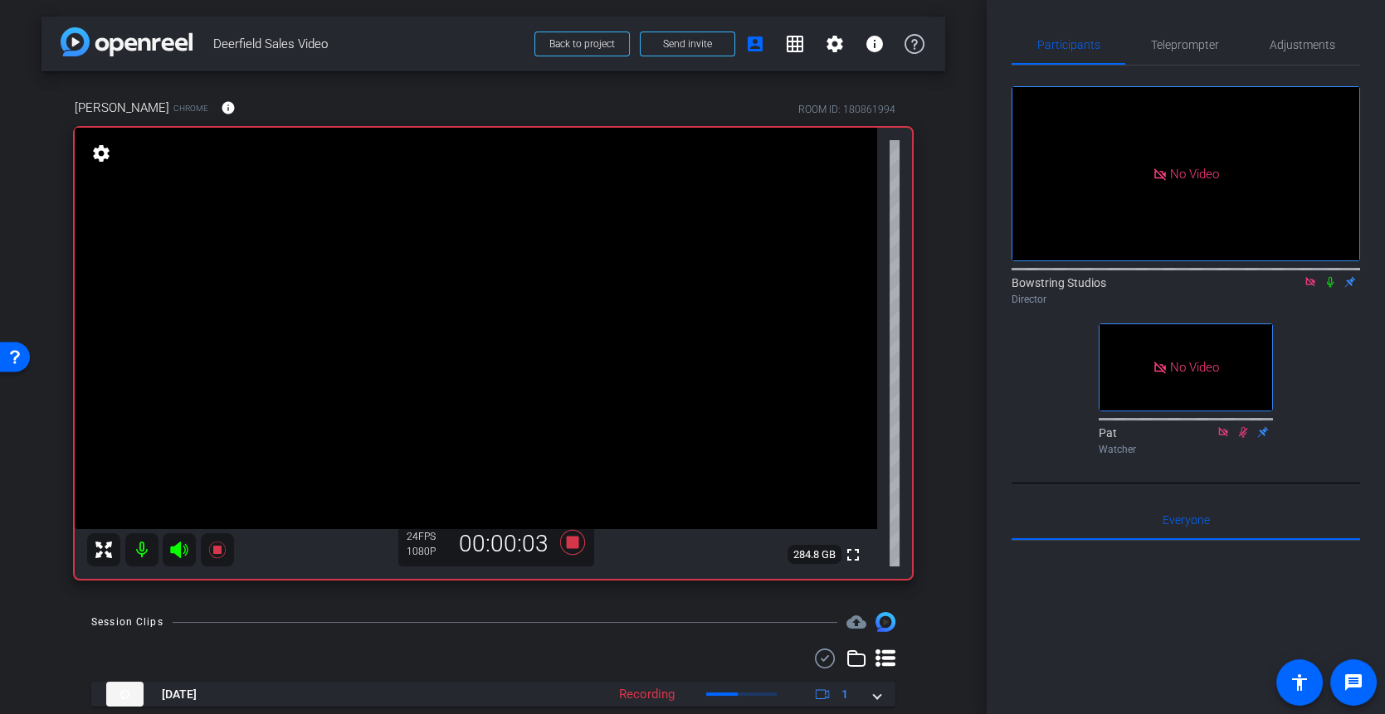
click at [1329, 277] on icon at bounding box center [1330, 282] width 7 height 11
click at [1329, 276] on icon at bounding box center [1329, 282] width 13 height 12
click at [1328, 276] on icon at bounding box center [1329, 282] width 13 height 12
click at [576, 541] on icon at bounding box center [571, 542] width 25 height 25
click at [1328, 277] on icon at bounding box center [1330, 282] width 9 height 11
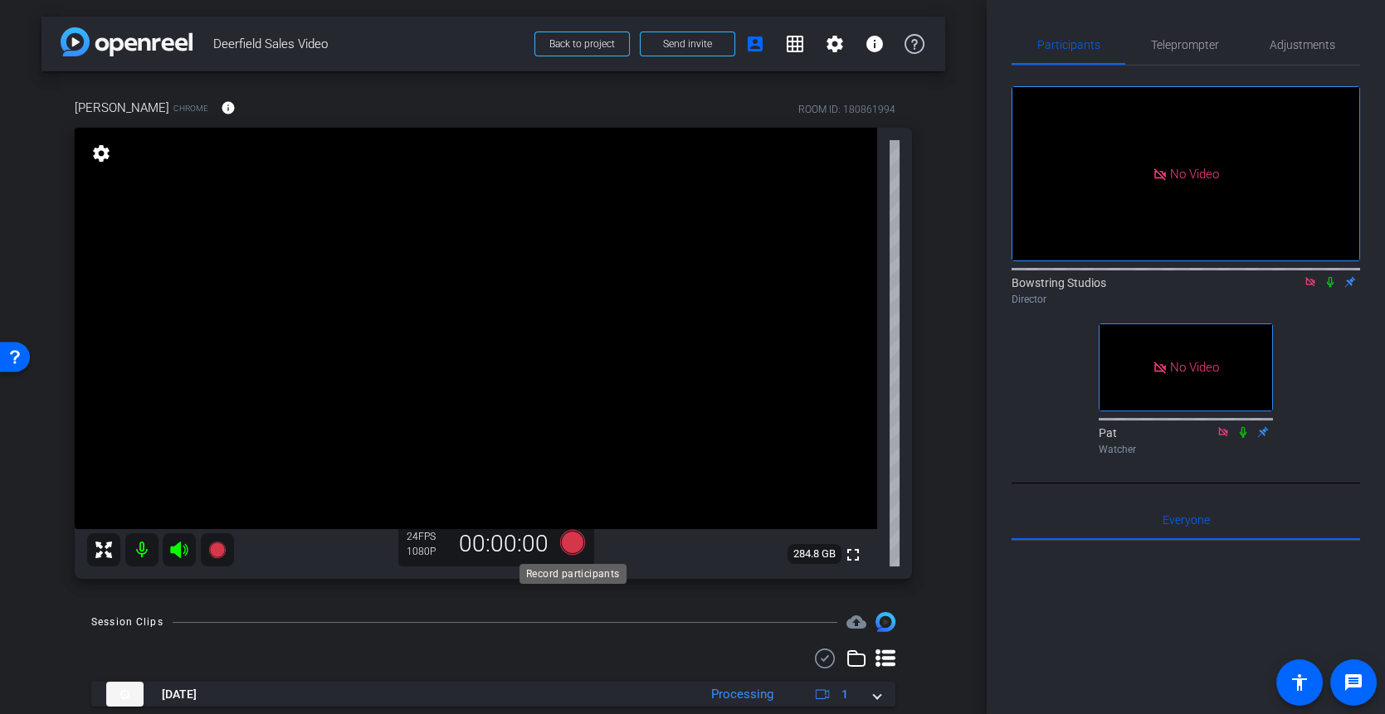
click at [575, 543] on icon at bounding box center [571, 542] width 25 height 25
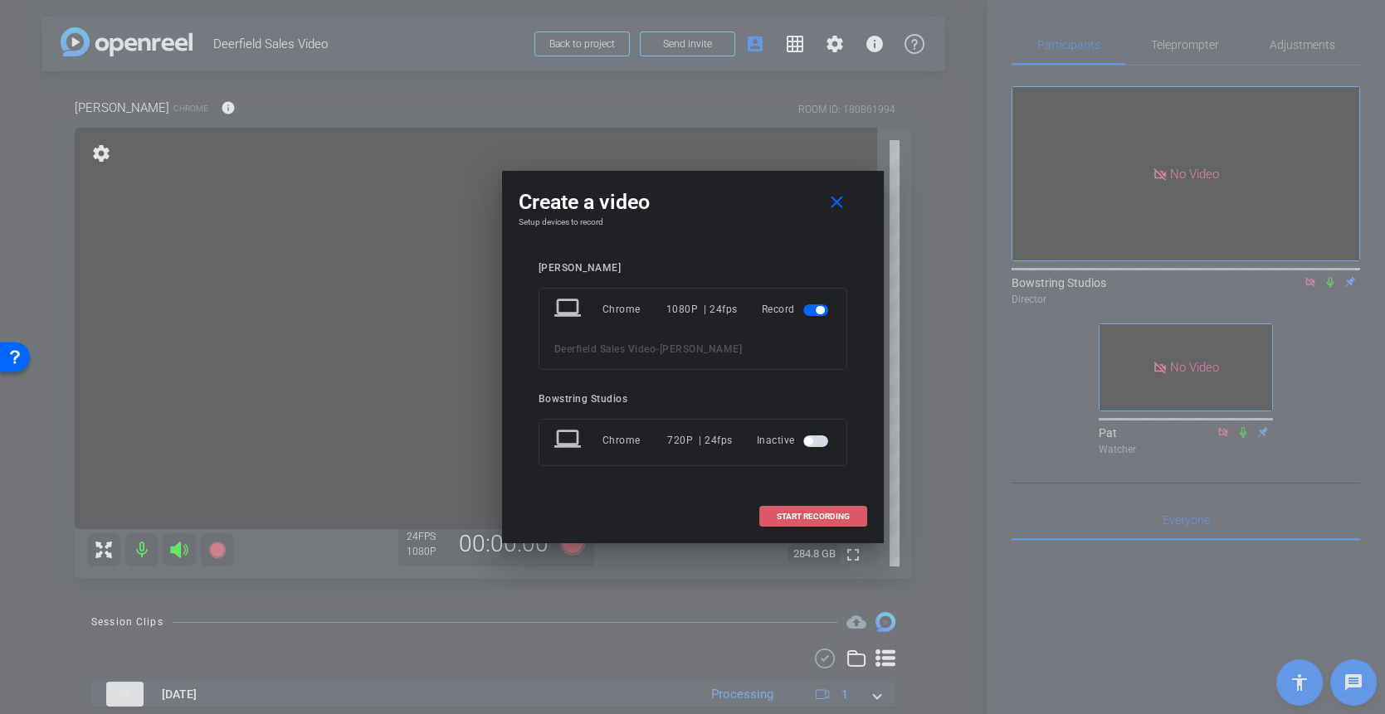
click at [790, 513] on span "START RECORDING" at bounding box center [813, 517] width 73 height 8
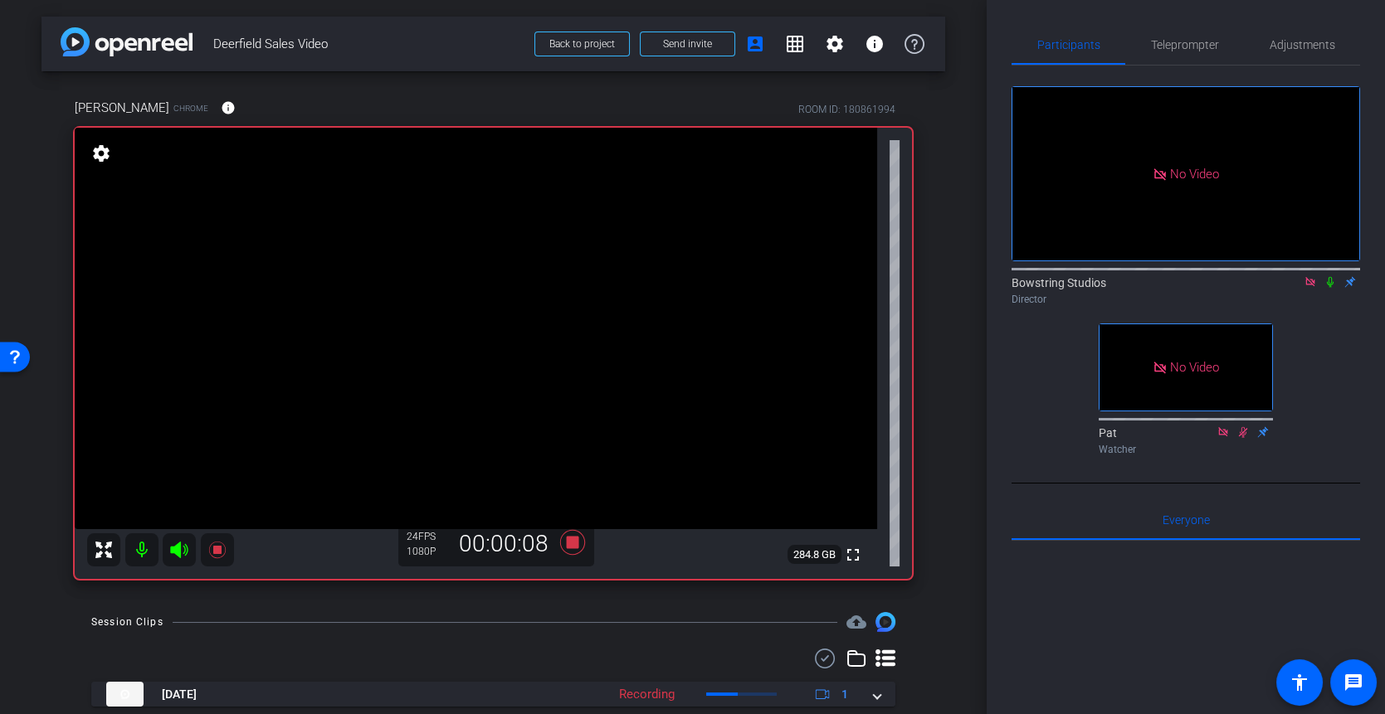
click at [1332, 276] on icon at bounding box center [1329, 282] width 13 height 12
click at [1333, 276] on icon at bounding box center [1329, 282] width 13 height 12
click at [570, 545] on icon at bounding box center [571, 542] width 25 height 25
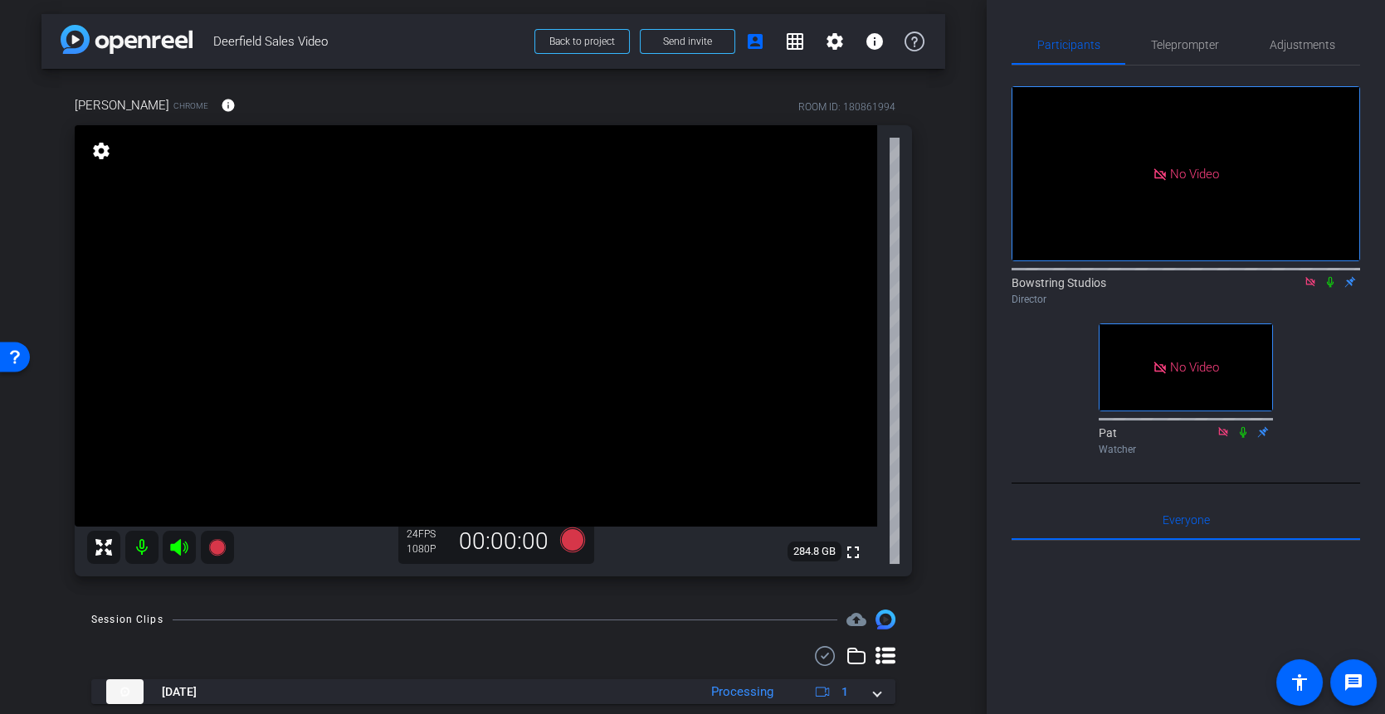
scroll to position [1, 0]
click at [557, 540] on icon at bounding box center [573, 542] width 40 height 30
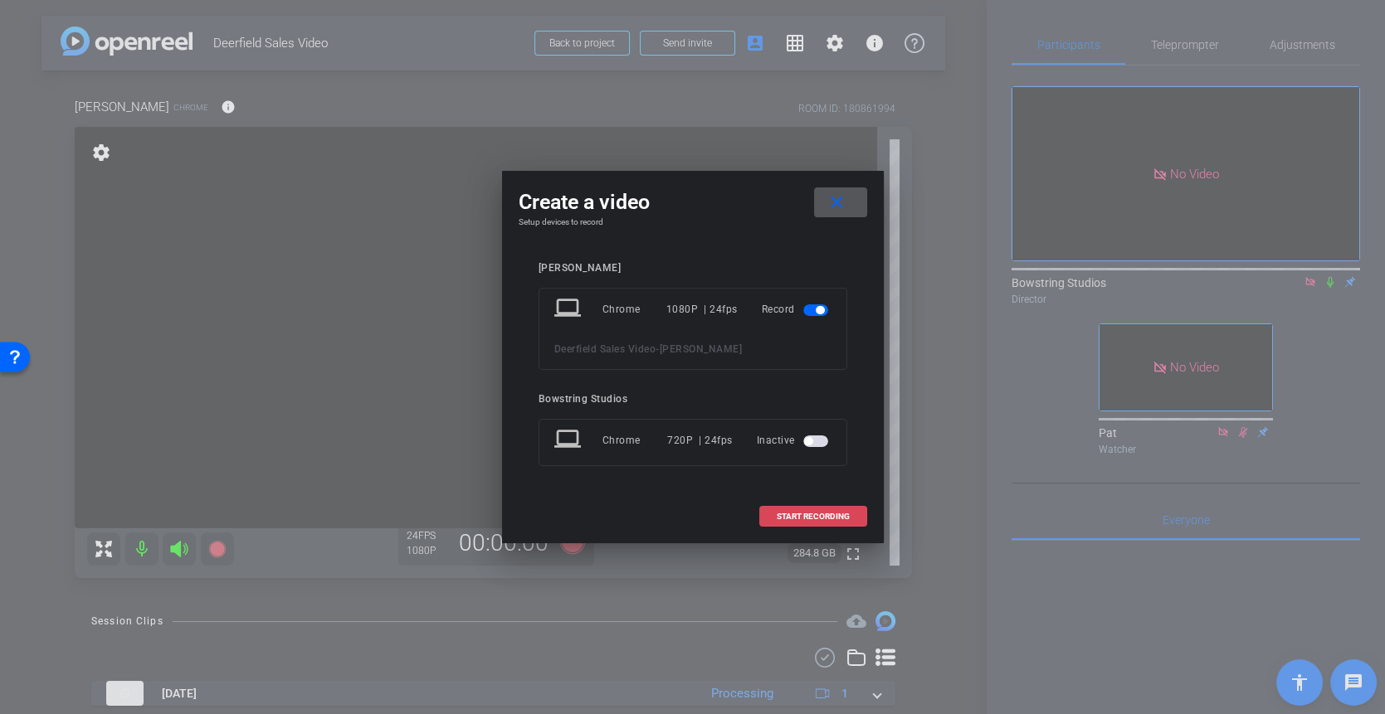
click at [810, 518] on span "START RECORDING" at bounding box center [813, 517] width 73 height 8
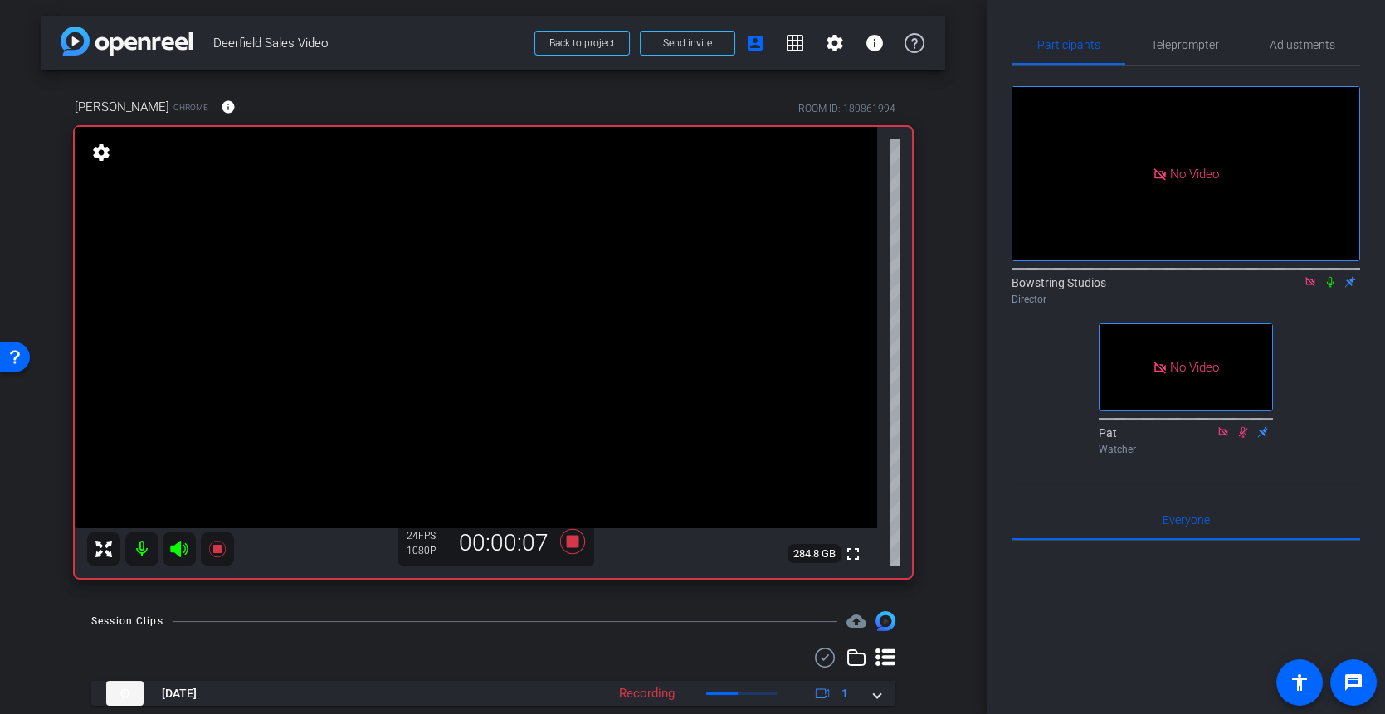
click at [1329, 276] on icon at bounding box center [1329, 282] width 13 height 12
click at [1331, 277] on icon at bounding box center [1330, 282] width 9 height 11
click at [1332, 276] on icon at bounding box center [1329, 282] width 13 height 12
click at [1331, 276] on icon at bounding box center [1329, 282] width 13 height 12
click at [1332, 277] on icon at bounding box center [1330, 282] width 7 height 11
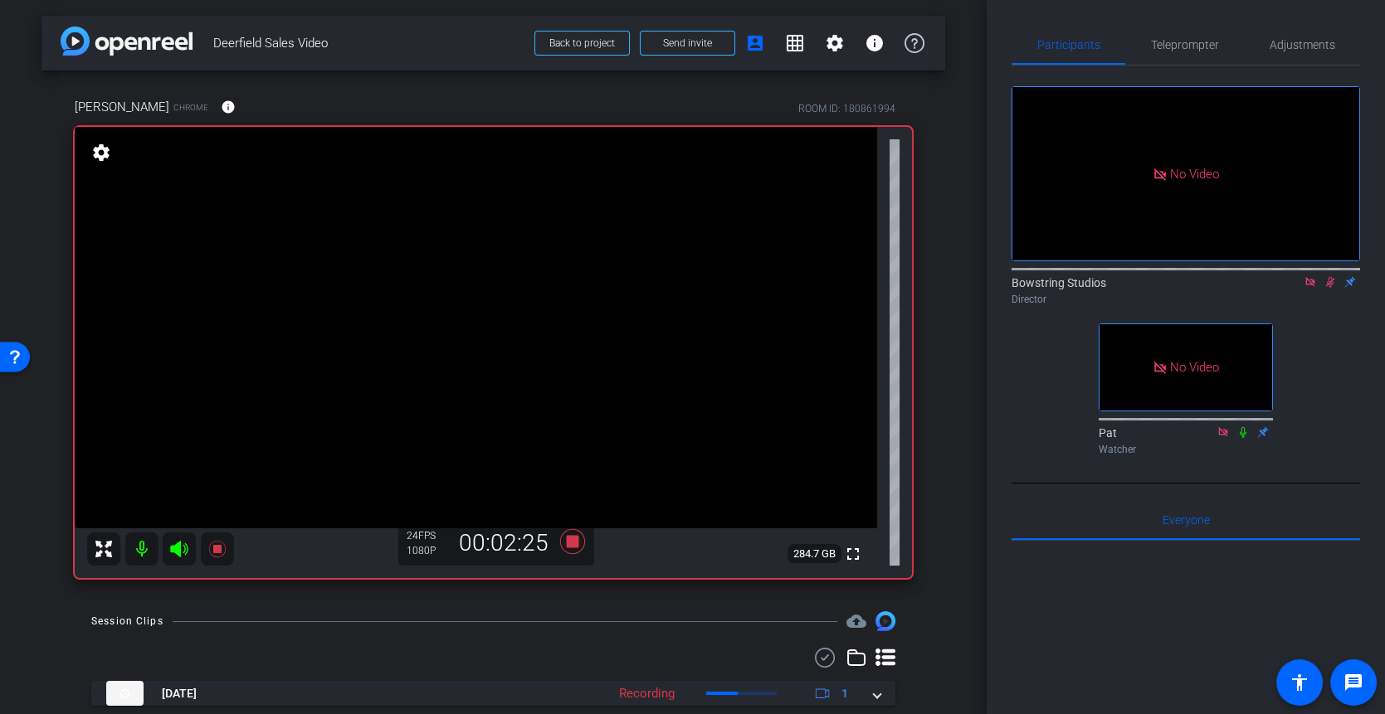
click at [1333, 275] on mat-icon at bounding box center [1330, 282] width 20 height 15
click at [1328, 276] on icon at bounding box center [1329, 282] width 13 height 12
drag, startPoint x: 1328, startPoint y: 231, endPoint x: 1307, endPoint y: 266, distance: 41.3
click at [1328, 276] on icon at bounding box center [1329, 282] width 13 height 12
click at [572, 543] on icon at bounding box center [571, 541] width 25 height 25
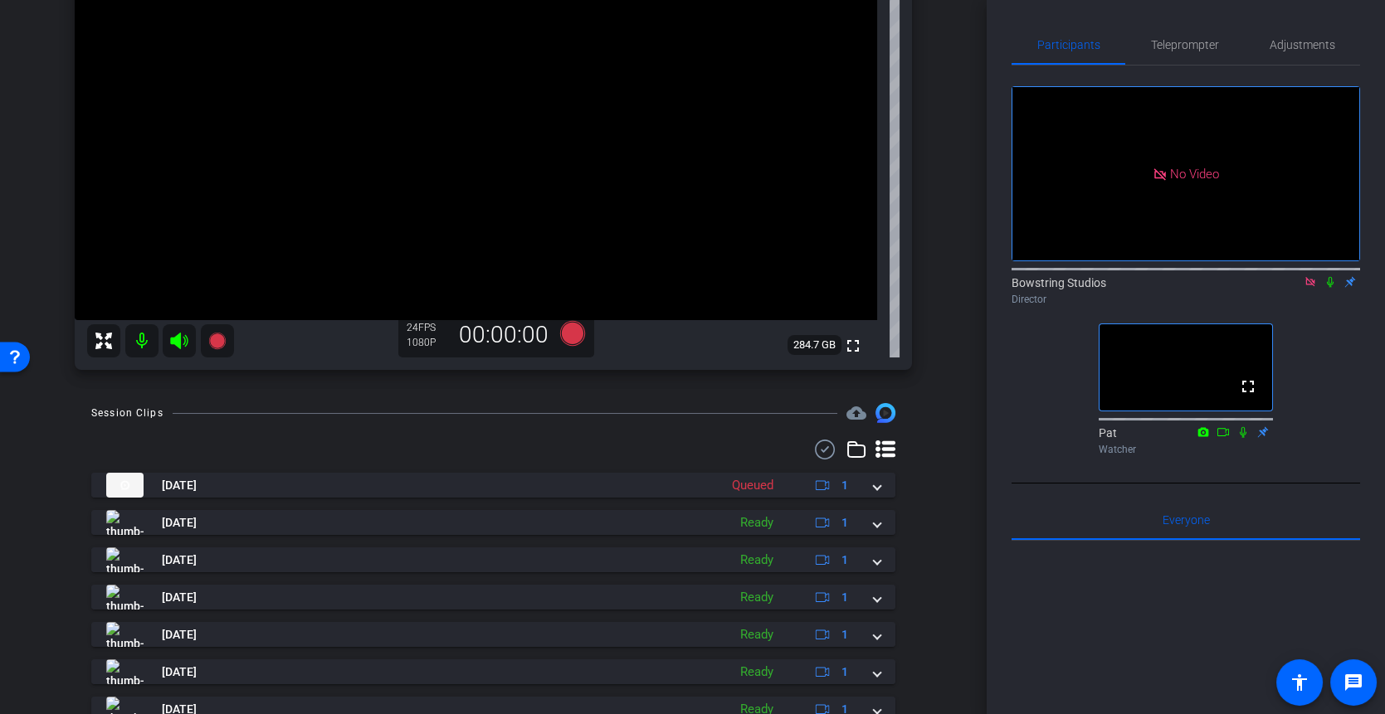
scroll to position [220, 0]
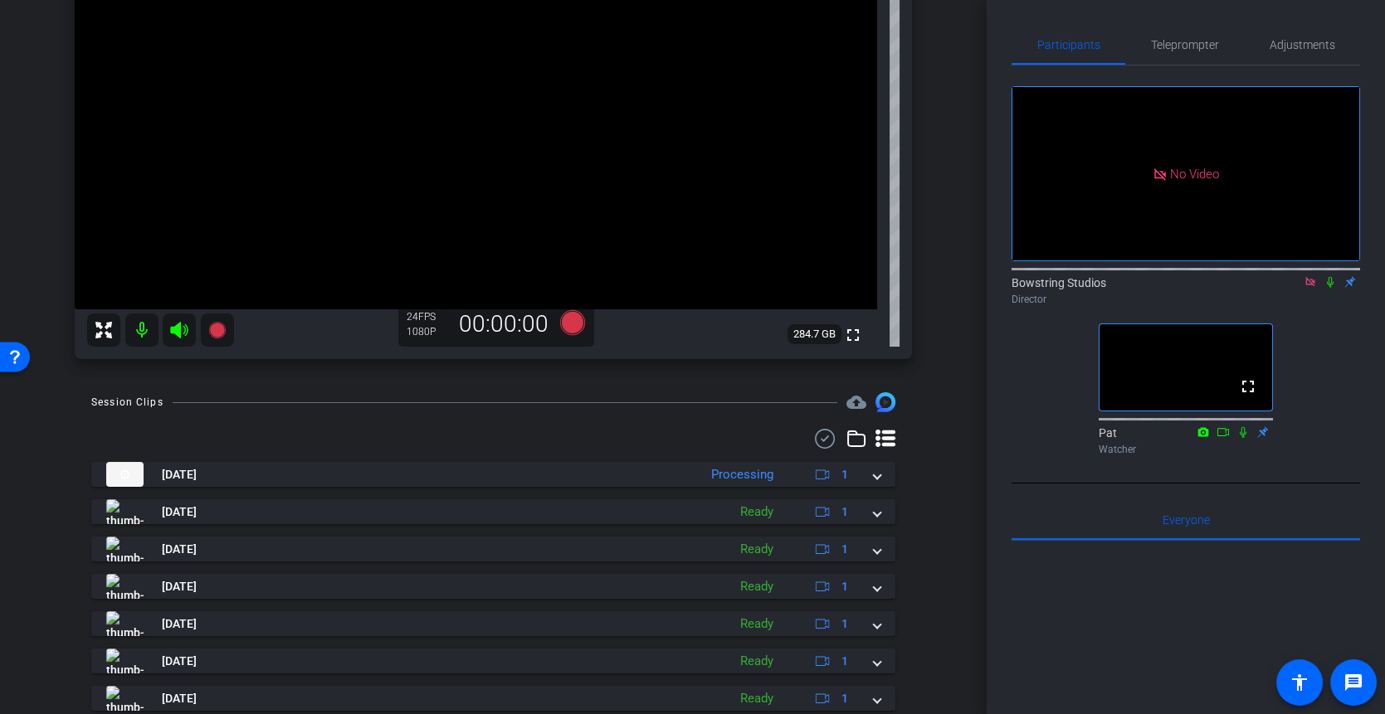
click at [1313, 276] on icon at bounding box center [1309, 282] width 13 height 12
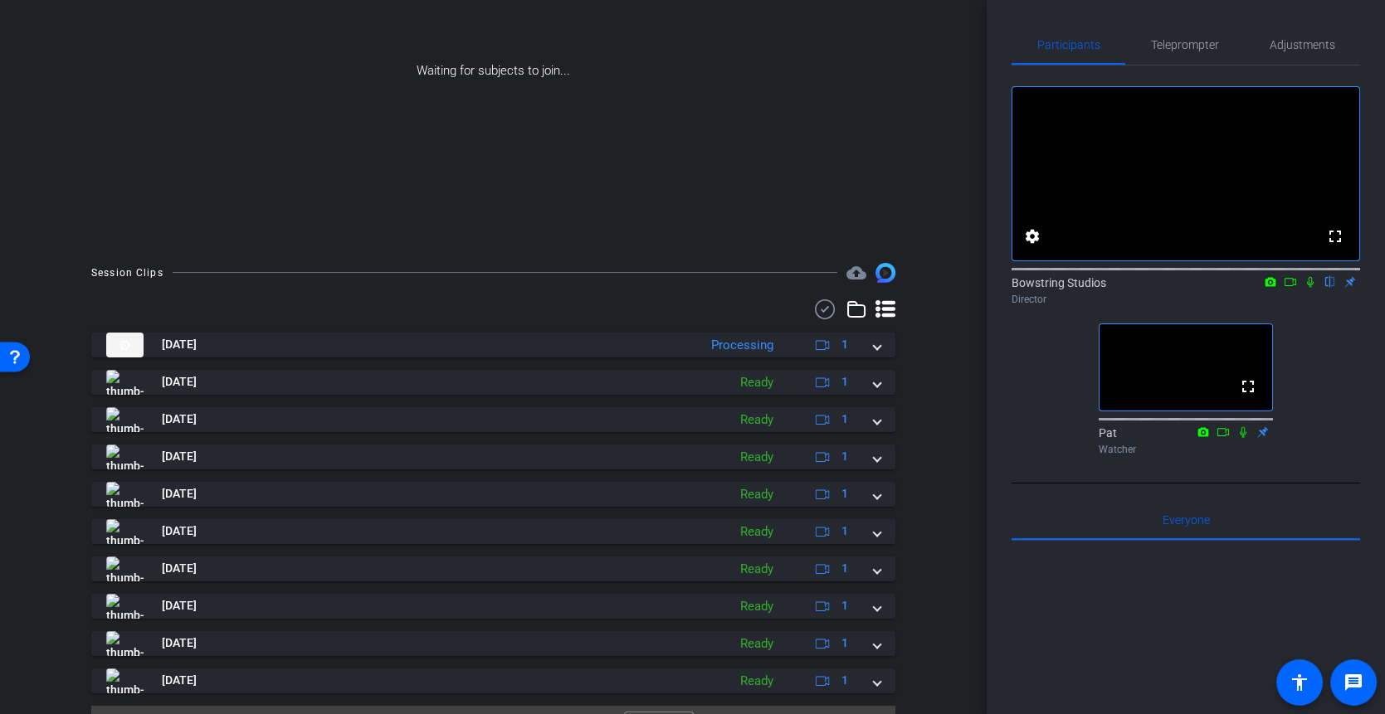
scroll to position [213, 0]
